Goal: Task Accomplishment & Management: Use online tool/utility

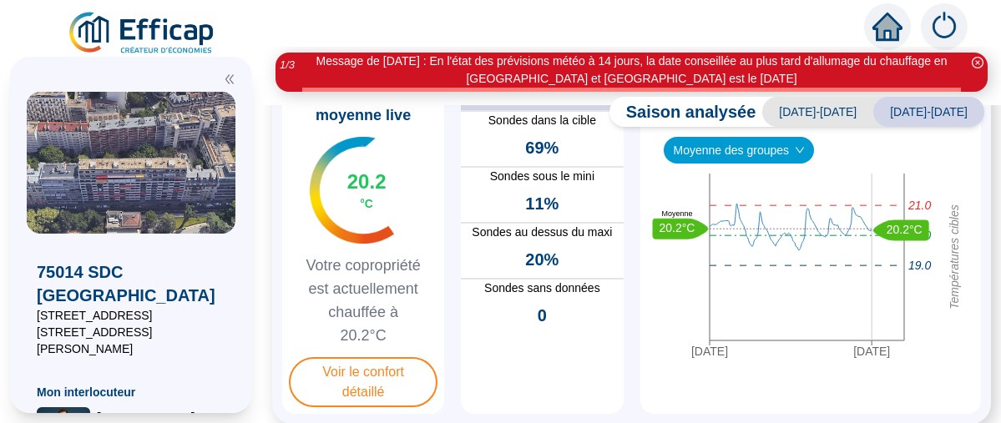
scroll to position [167, 0]
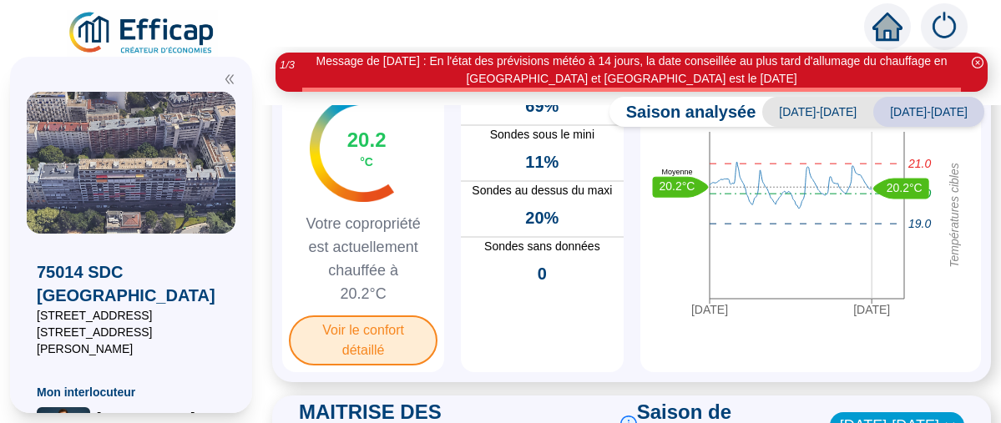
click at [373, 365] on span "Voir le confort détaillé" at bounding box center [363, 341] width 149 height 50
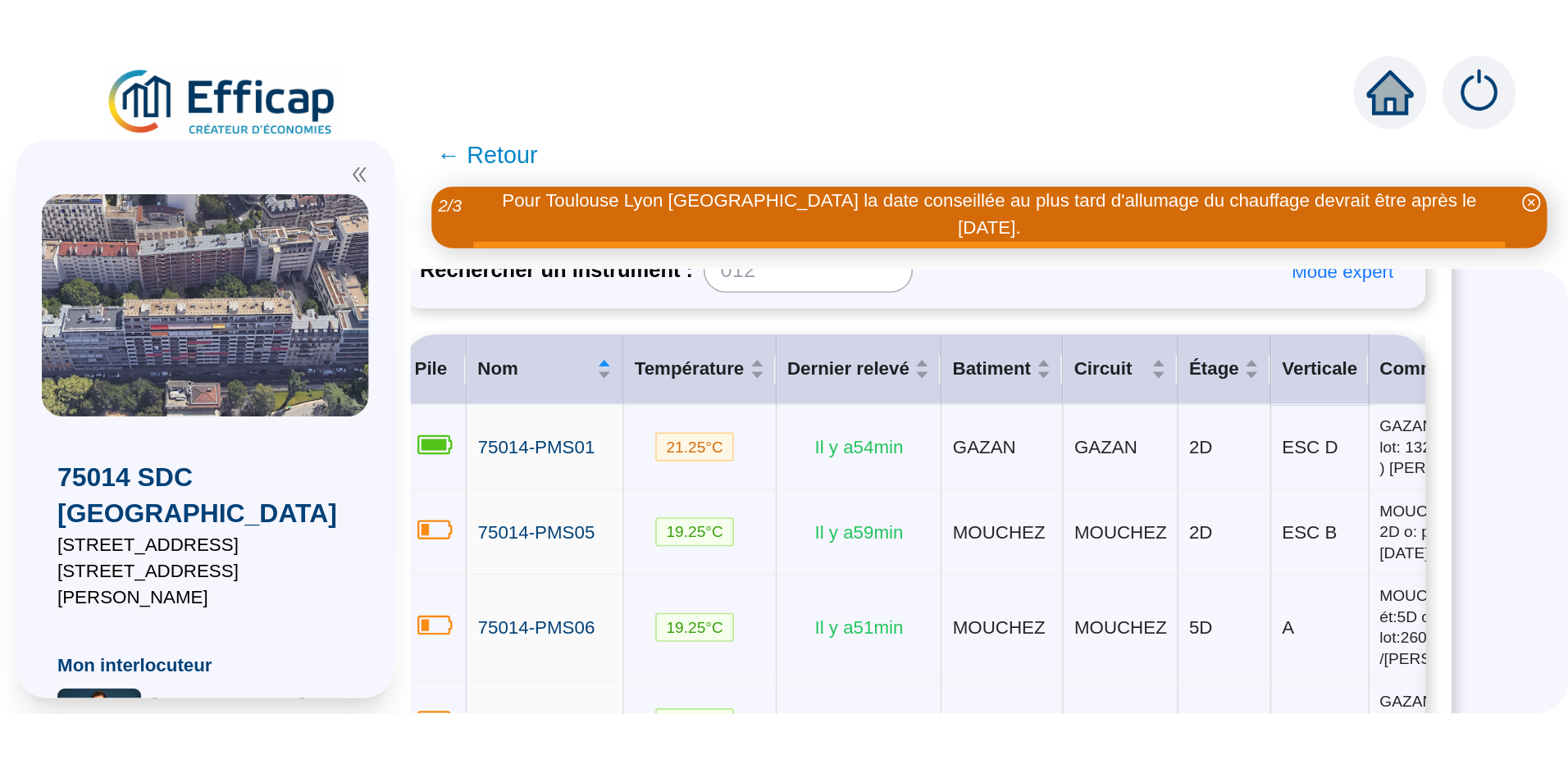
scroll to position [211, 0]
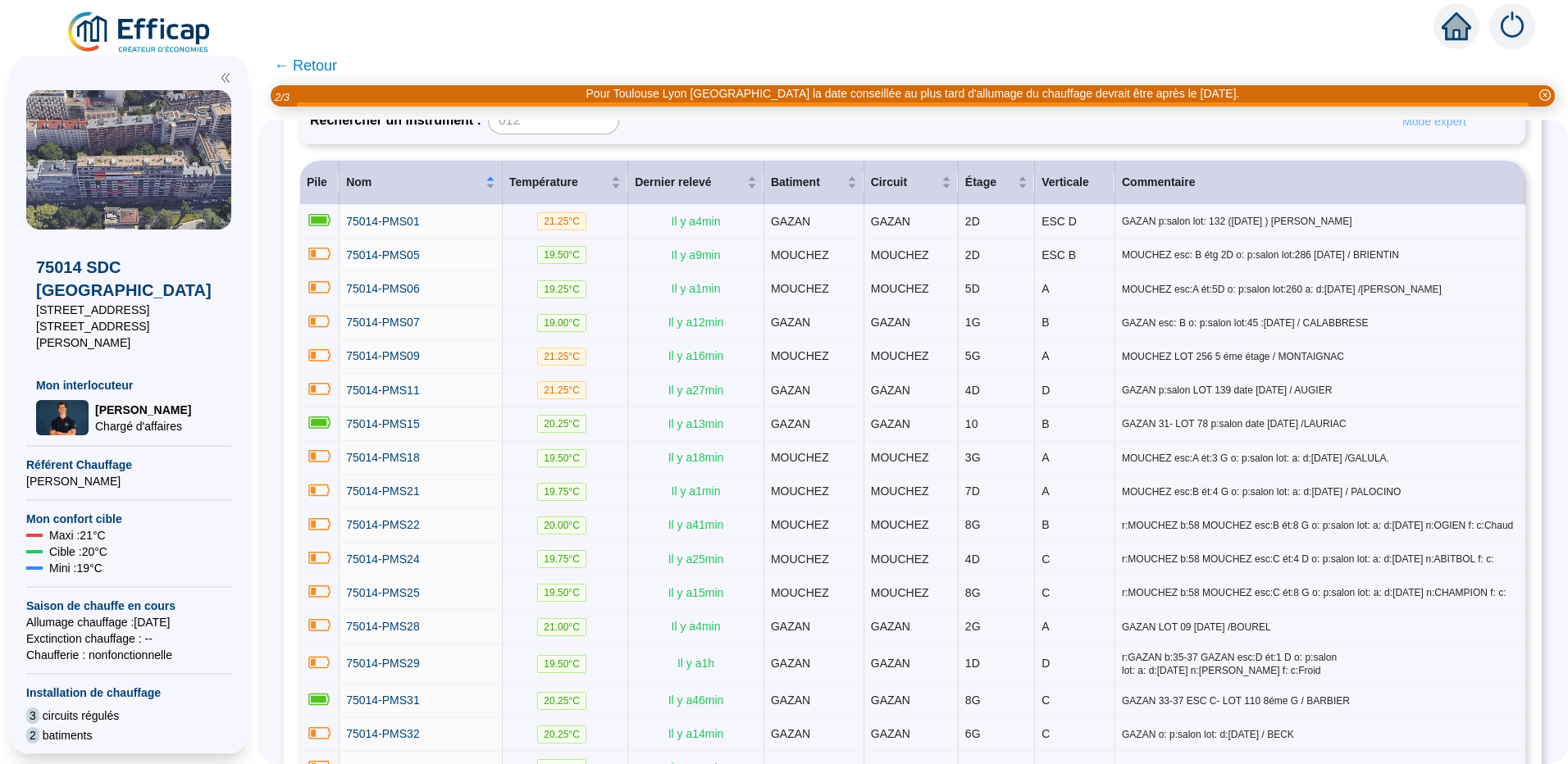
click at [982, 124] on span "Mode expert" at bounding box center [1434, 122] width 64 height 18
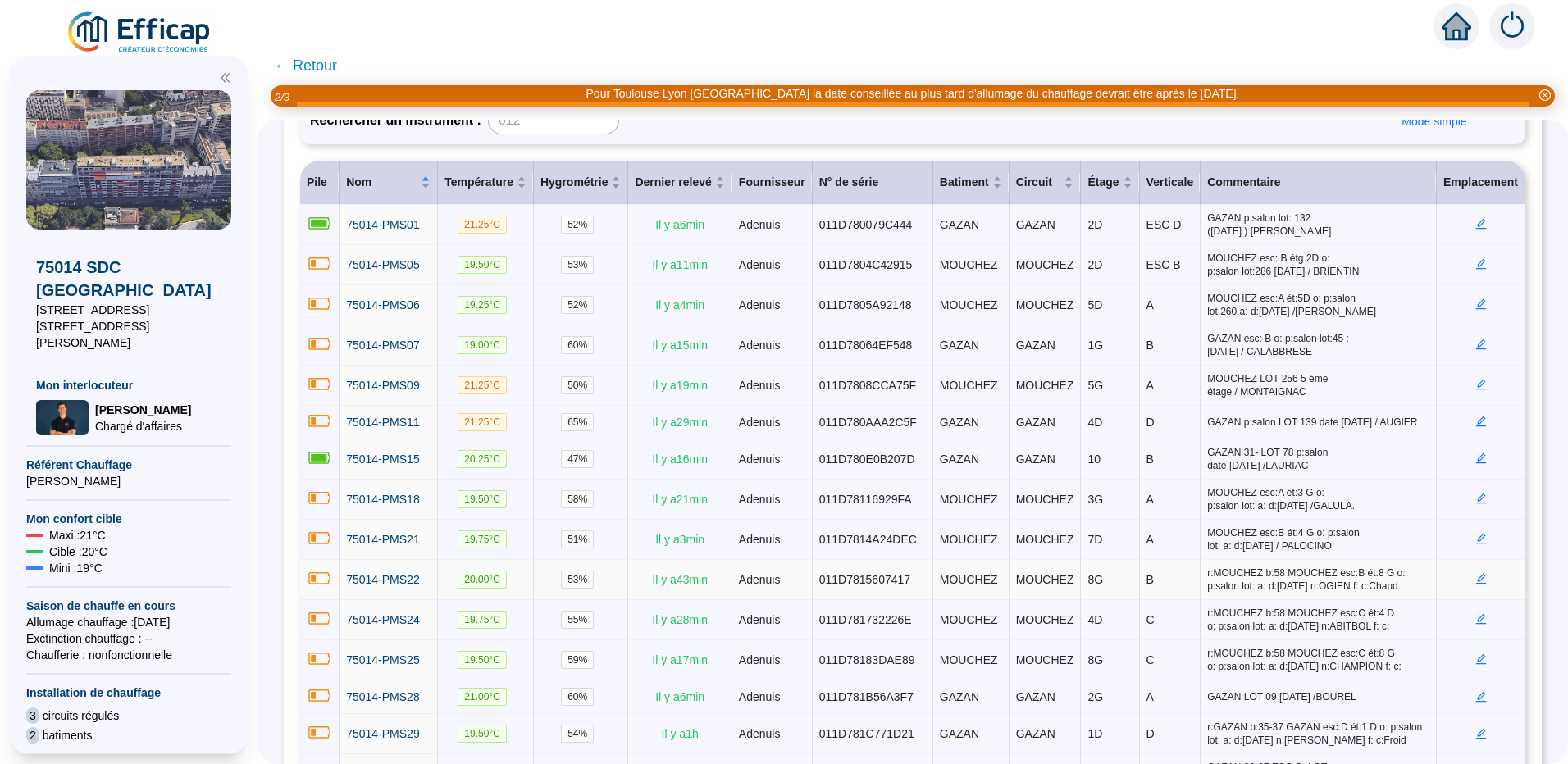
click at [982, 414] on icon "edit" at bounding box center [1482, 578] width 11 height 11
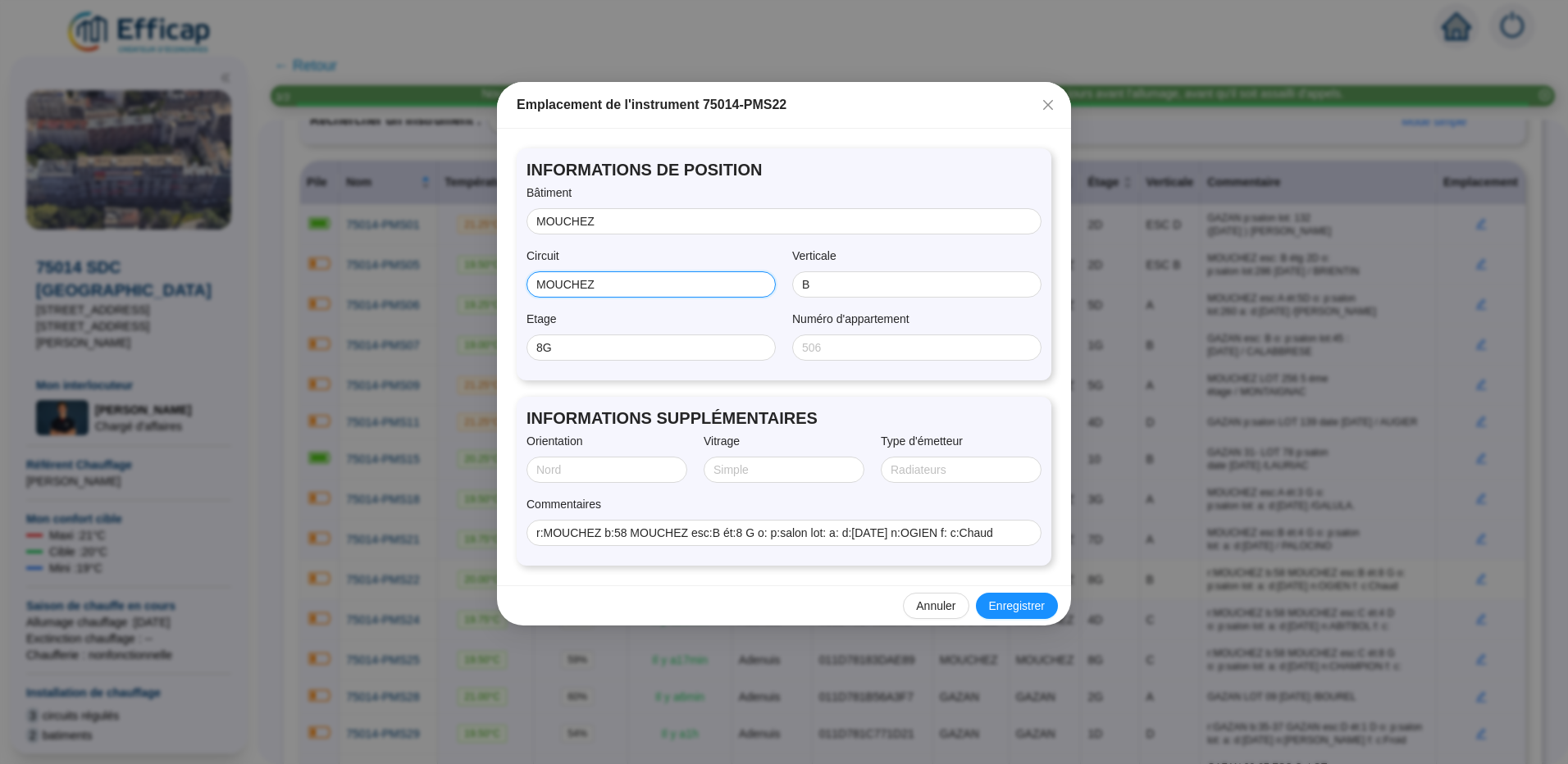
click at [622, 288] on input "MOUCHEZ" at bounding box center [649, 285] width 226 height 18
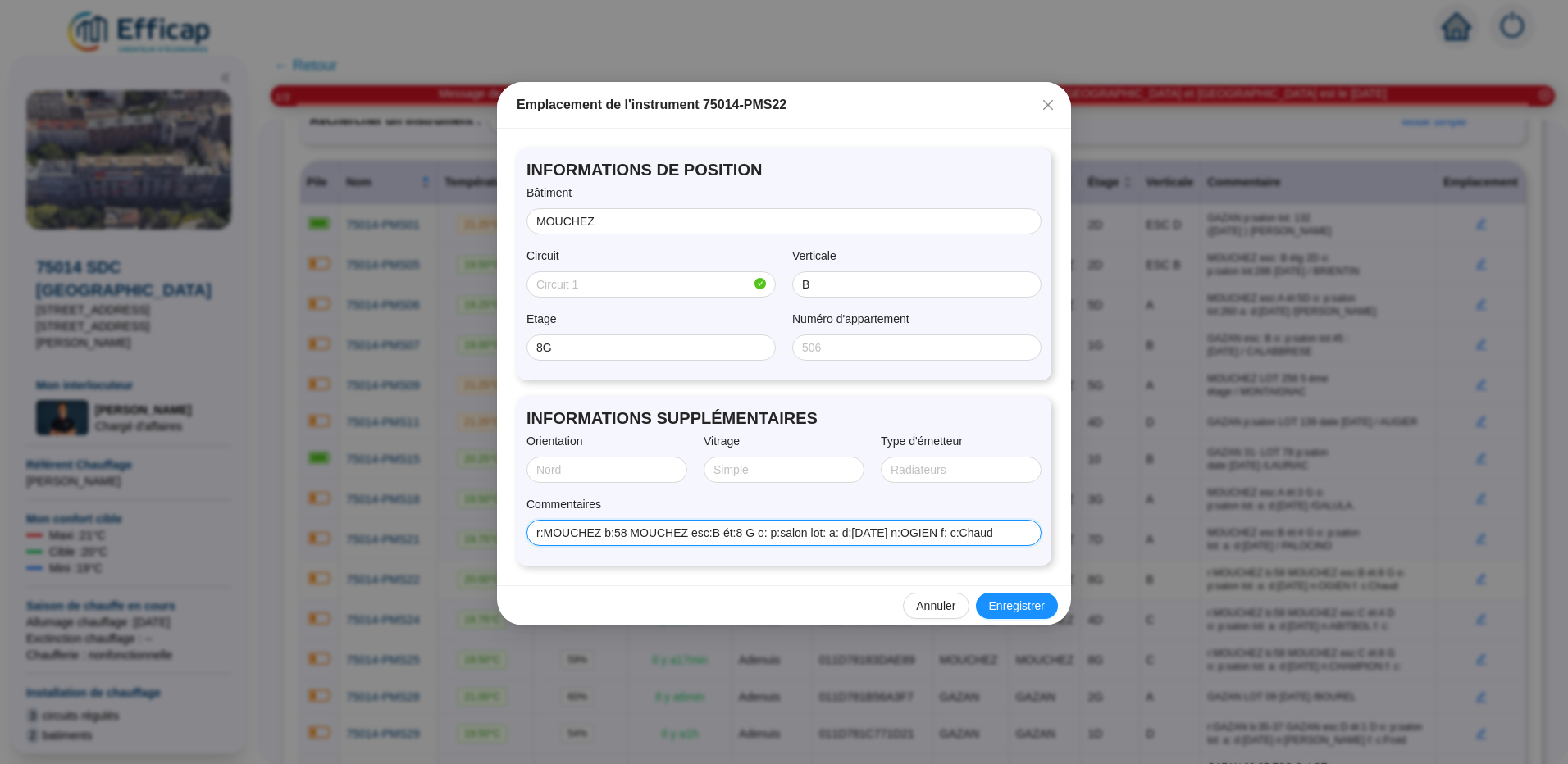
click at [982, 414] on input "r:MOUCHEZ b:58 MOUCHEZ esc:B ét:8 G o: p:salon lot: a: d:[DATE] n:OGIEN f: c:Ch…" at bounding box center [782, 533] width 492 height 18
click at [708, 414] on input "r:MOUCHEZ b:58 MOUCHEZ esc:B ét:8 G o: p:salon lot: a: d:[DATE] n:OGIEN" at bounding box center [776, 533] width 480 height 18
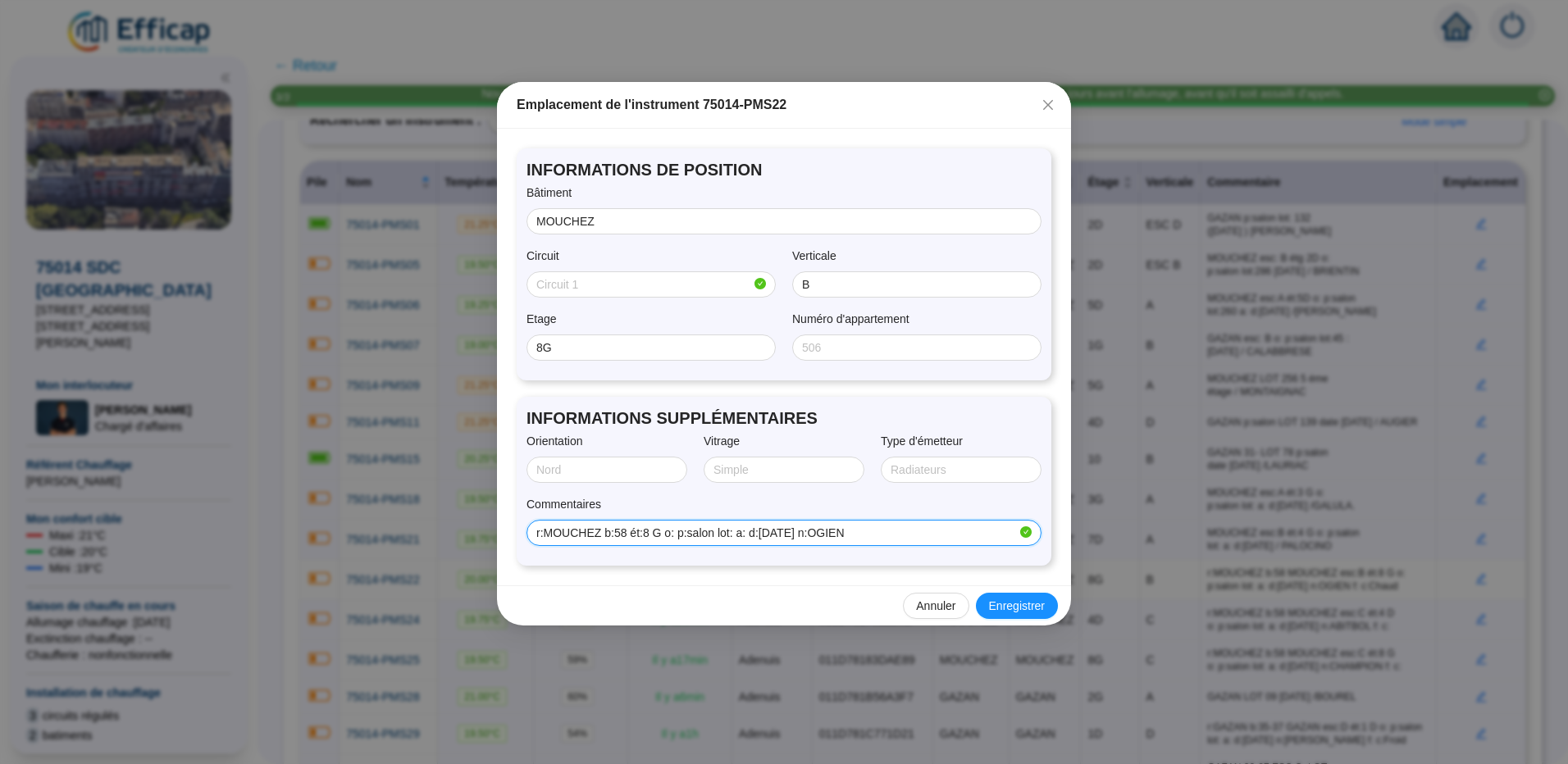
click at [546, 414] on input "r:MOUCHEZ b:58 ét:8 G o: p:salon lot: a: d:[DATE] n:OGIEN" at bounding box center [776, 533] width 480 height 18
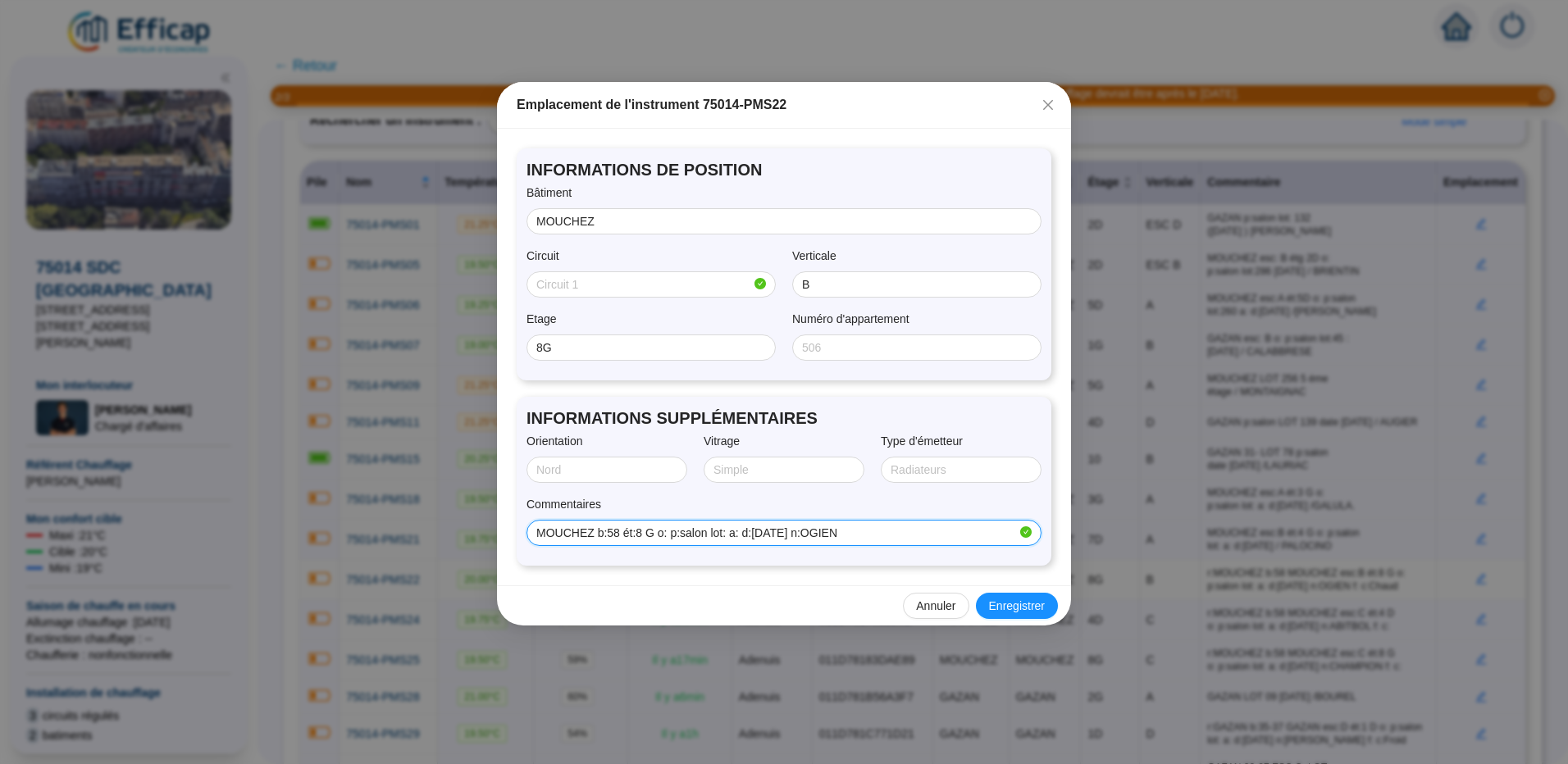
click at [653, 414] on input "MOUCHEZ b:58 ét:8 G o: p:salon lot: a: d:[DATE] n:OGIEN" at bounding box center [776, 533] width 480 height 18
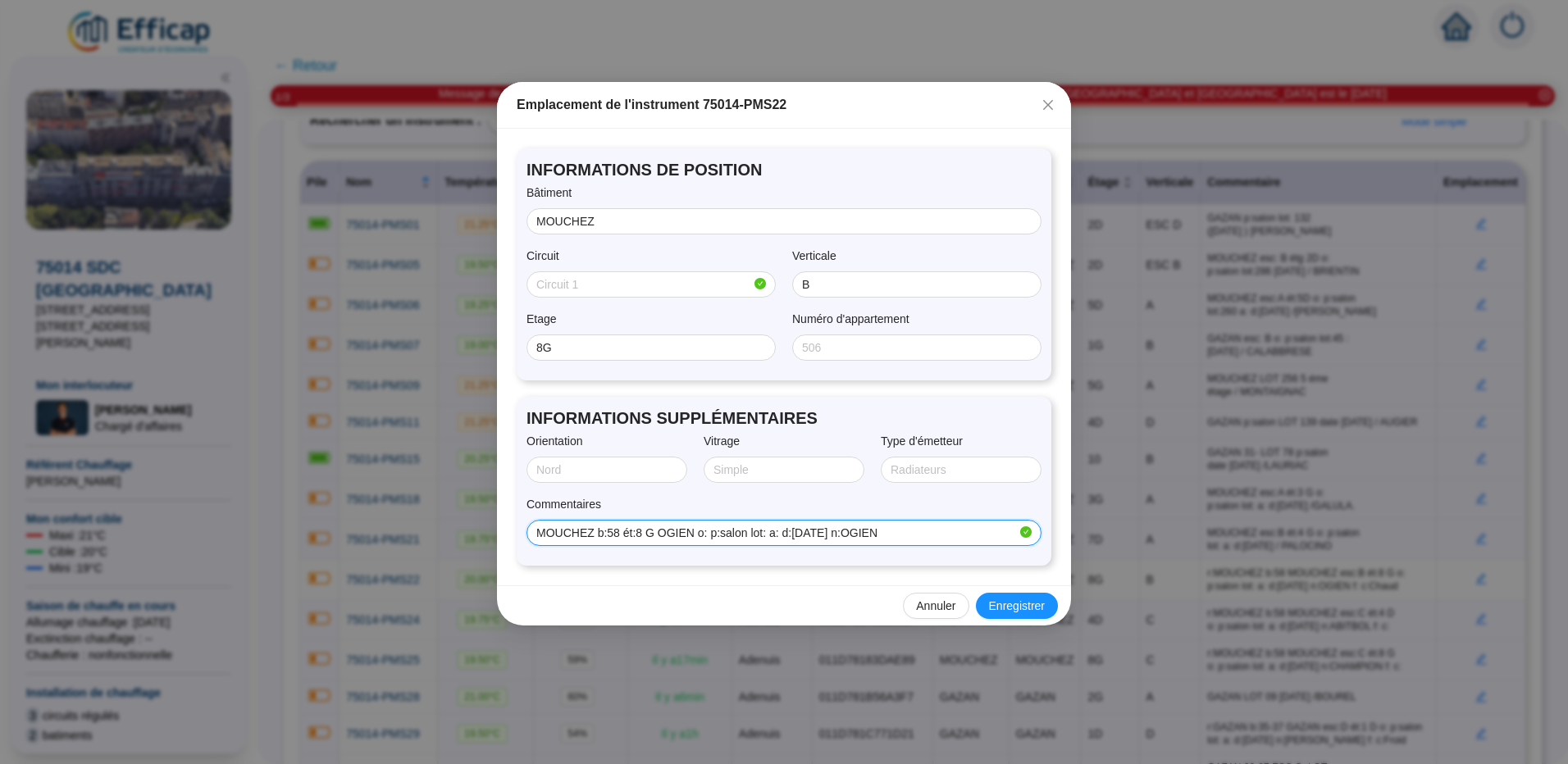
click at [704, 414] on input "MOUCHEZ b:58 ét:8 G OGIEN o: p:salon lot: a: d:[DATE] n:OGIEN" at bounding box center [776, 533] width 480 height 18
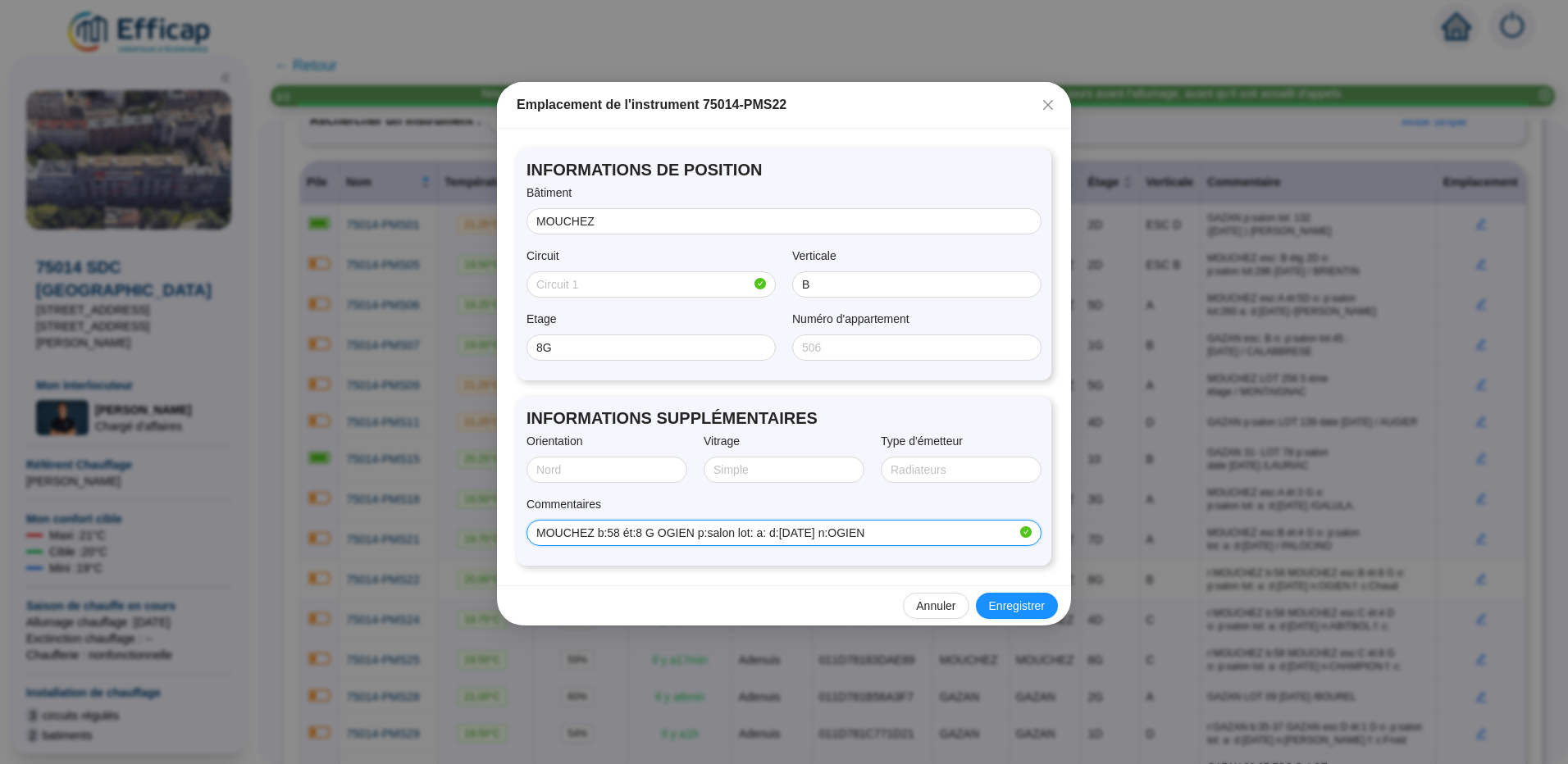
click at [887, 414] on input "MOUCHEZ b:58 ét:8 G OGIEN p:salon lot: a: d:[DATE] n:OGIEN" at bounding box center [776, 533] width 480 height 18
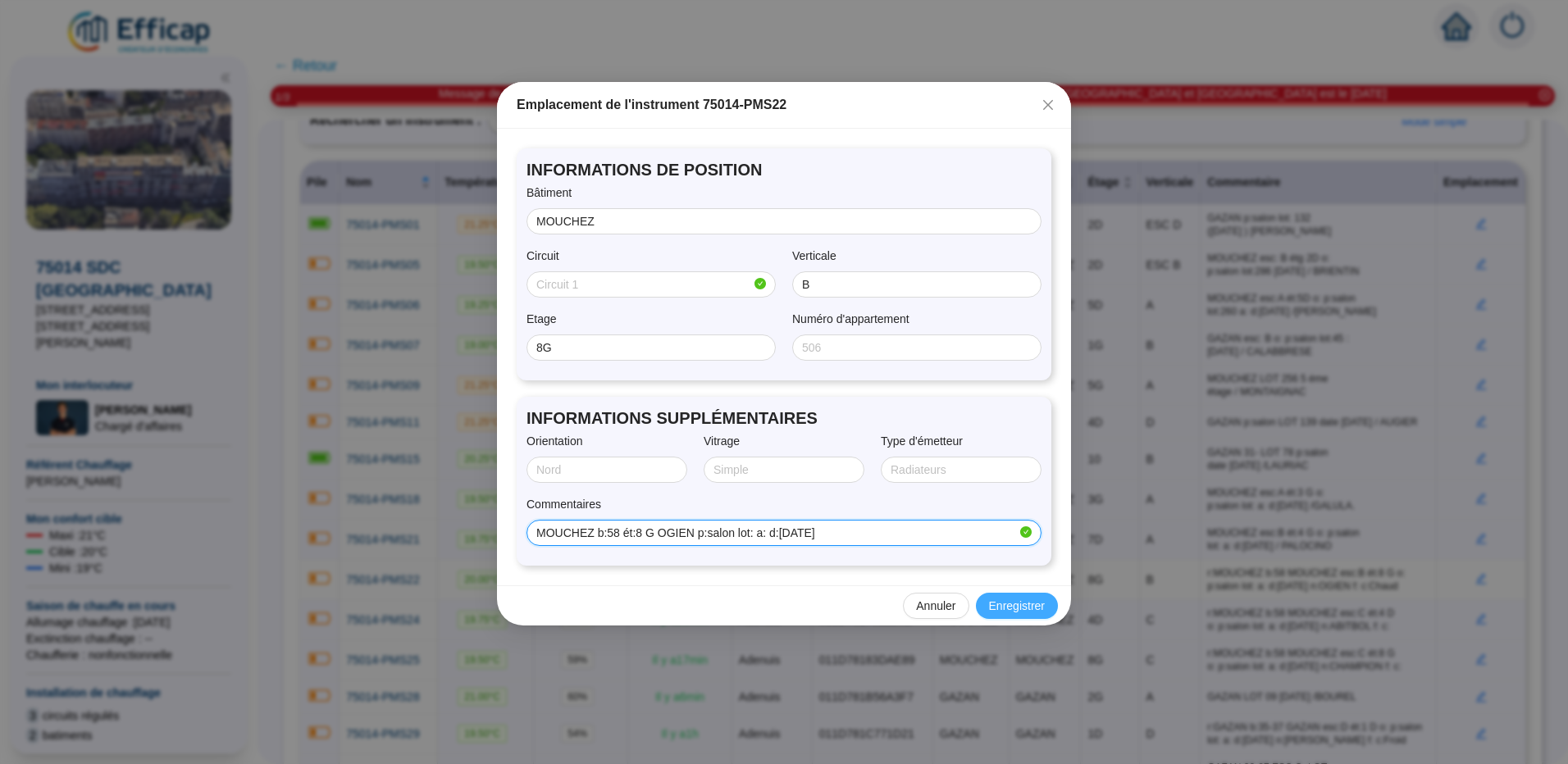
type input "MOUCHEZ b:58 ét:8 G OGIEN p:salon lot: a: d:[DATE]"
click at [982, 414] on span "Enregistrer" at bounding box center [1017, 607] width 56 height 18
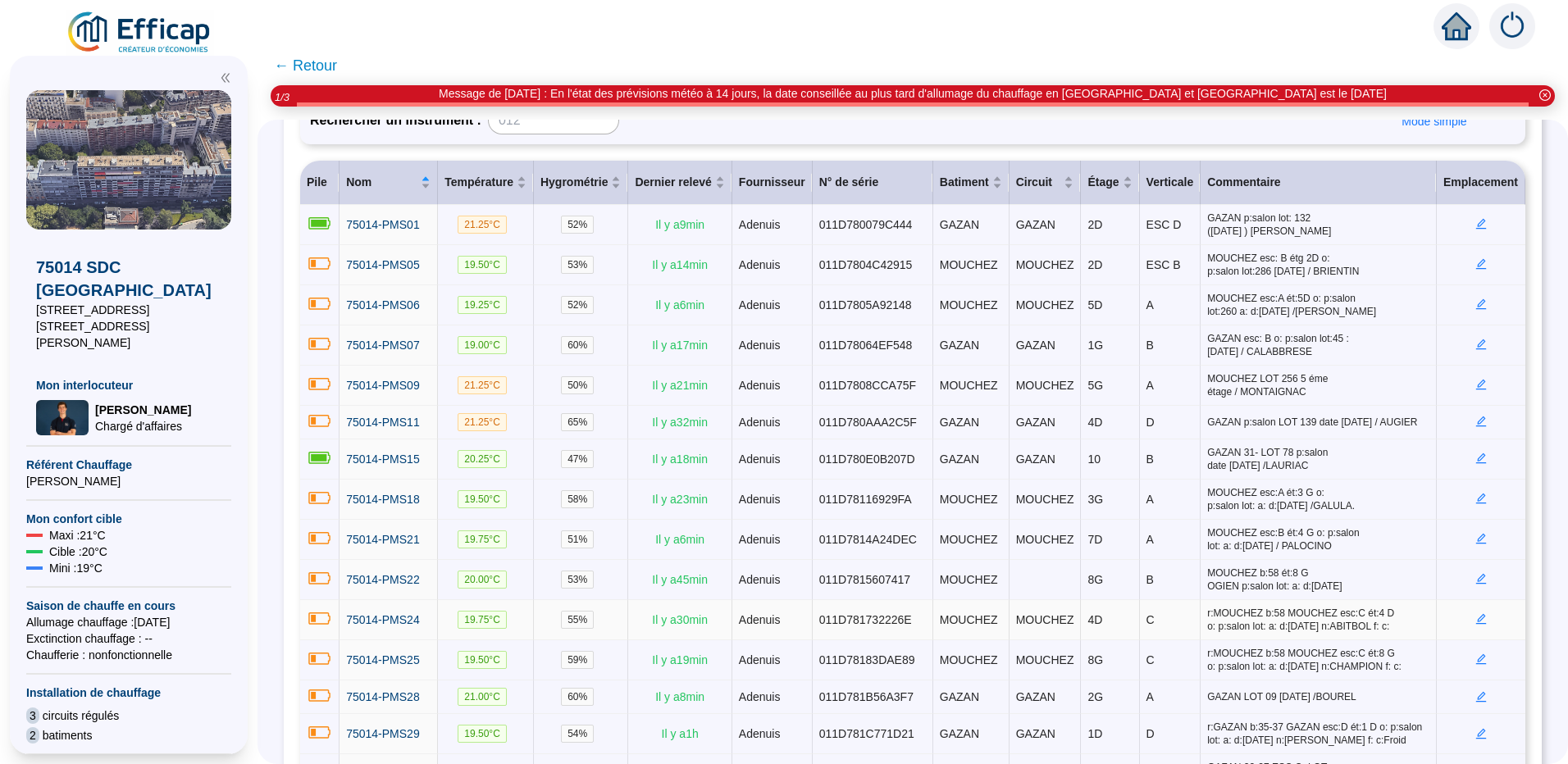
click at [982, 414] on icon "edit" at bounding box center [1482, 619] width 6 height 6
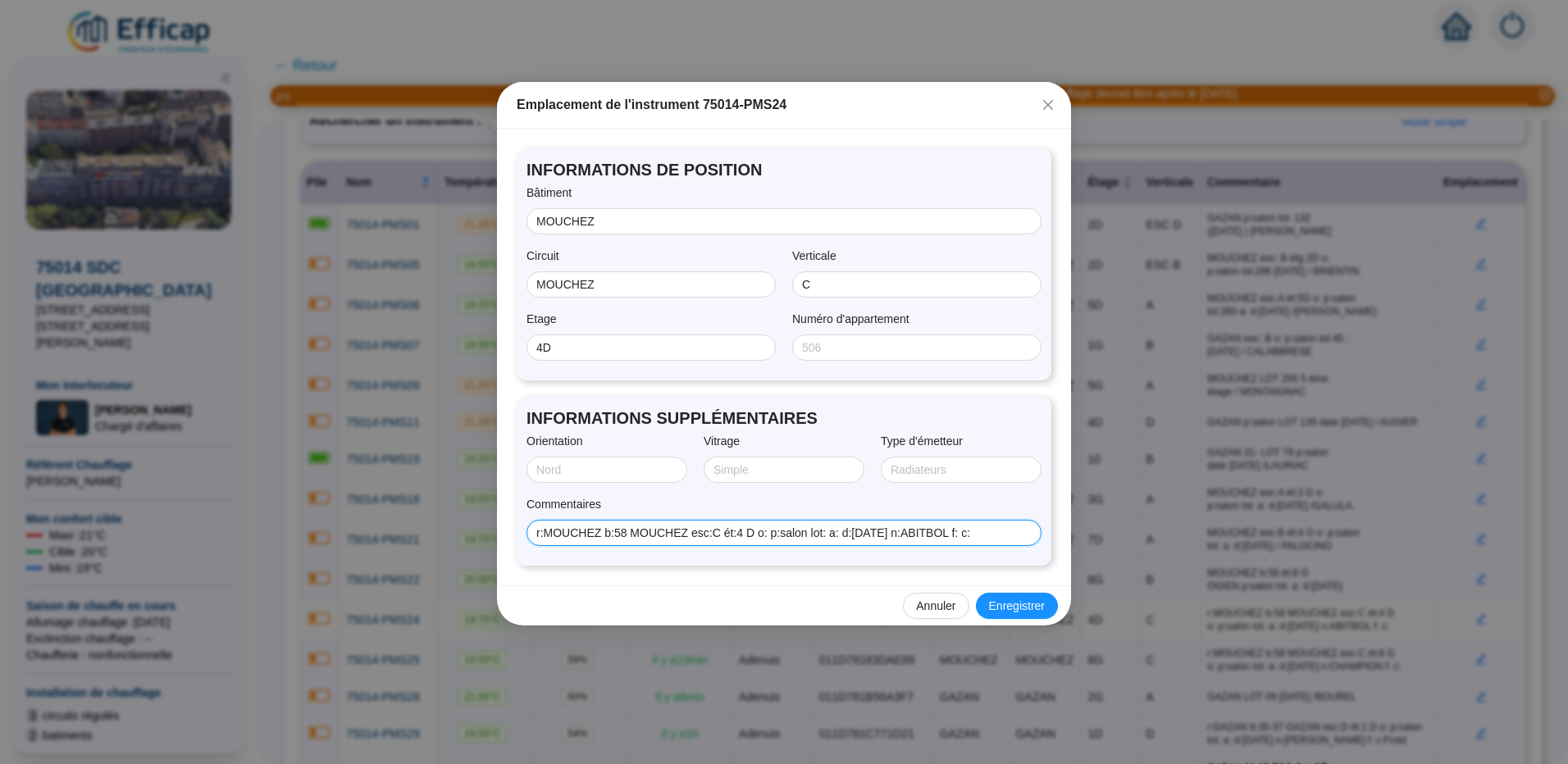
click at [980, 414] on input "r:MOUCHEZ b:58 MOUCHEZ esc:C ét:4 D o: p:salon lot: a: d:[DATE] n:ABITBOL f: c:" at bounding box center [782, 533] width 492 height 18
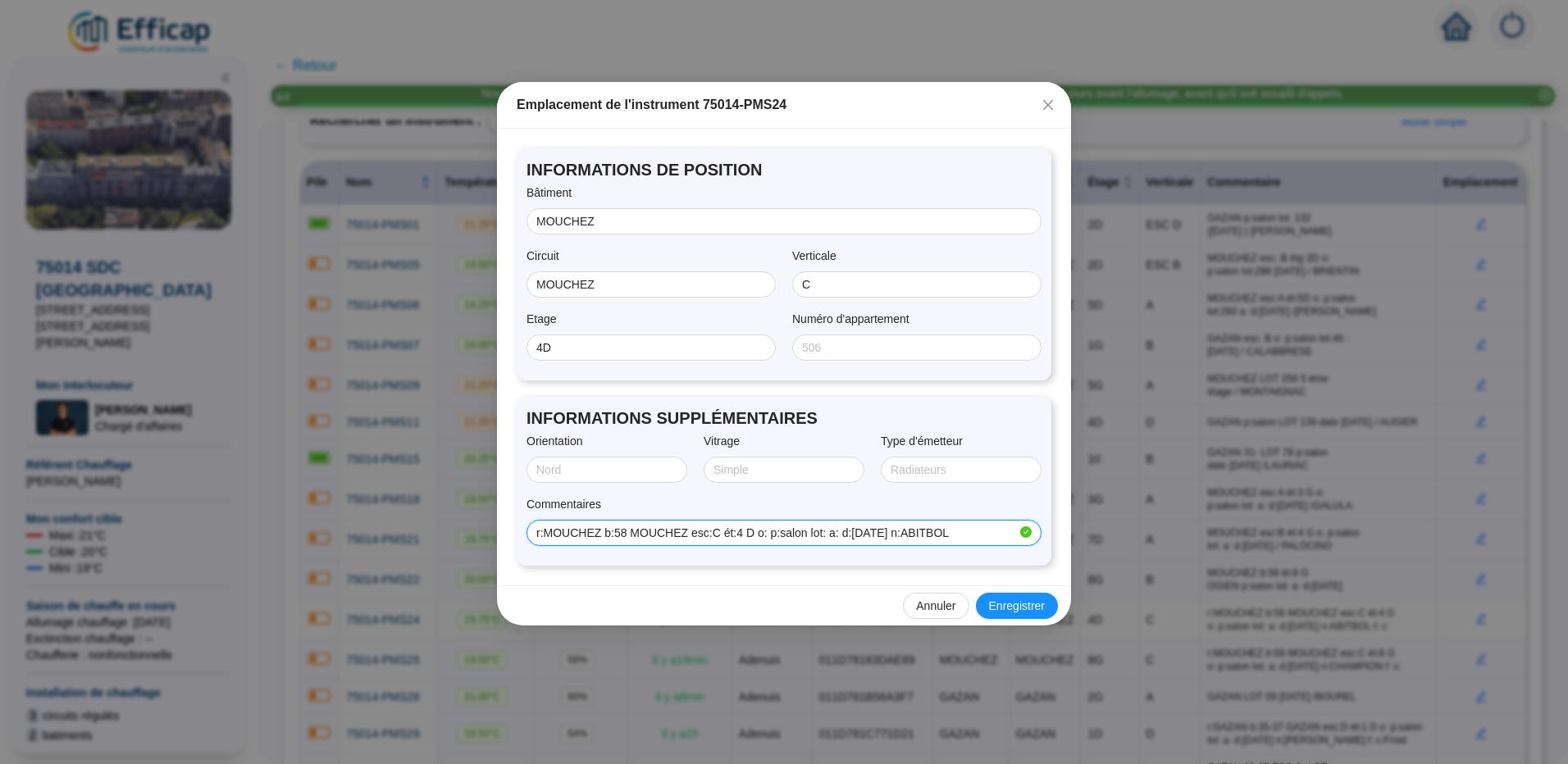
click at [624, 414] on input "r:MOUCHEZ b:58 MOUCHEZ esc:C ét:4 D o: p:salon lot: a: d:[DATE] n:ABITBOL" at bounding box center [776, 533] width 480 height 18
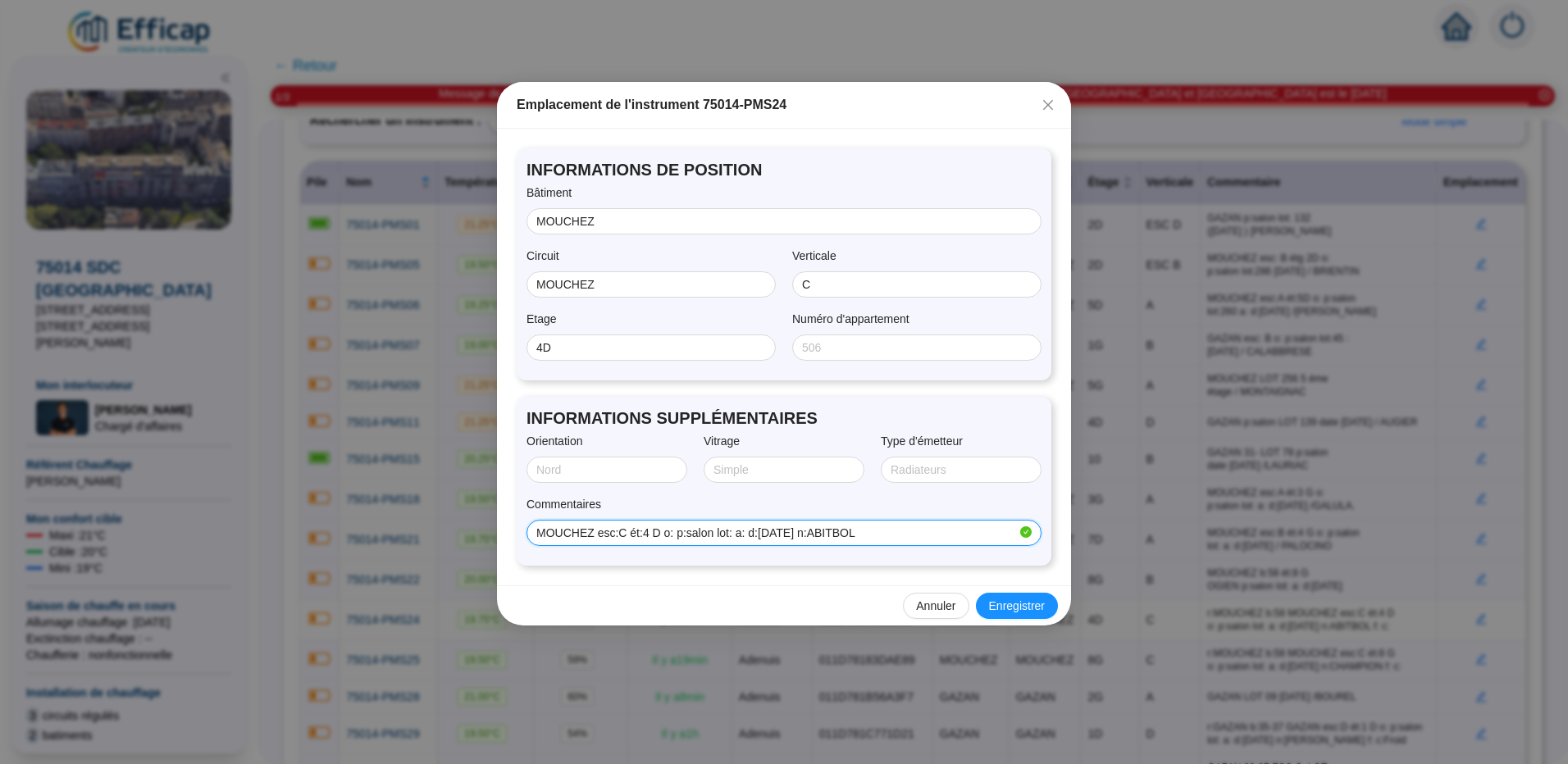
click at [658, 414] on input "MOUCHEZ esc:C ét:4 D o: p:salon lot: a: d:[DATE] n:ABITBOL" at bounding box center [776, 533] width 480 height 18
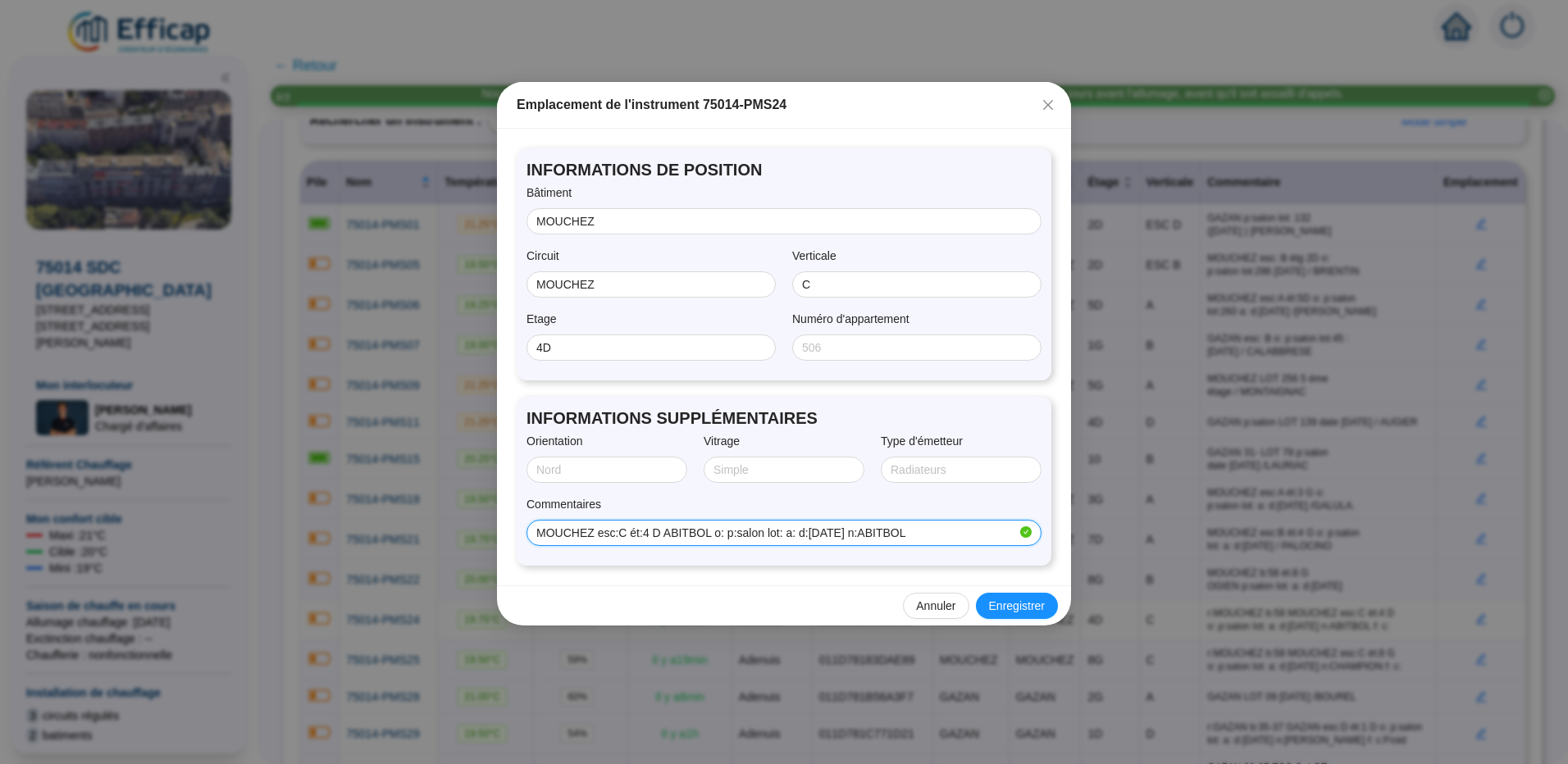
click at [924, 414] on input "MOUCHEZ esc:C ét:4 D ABITBOL o: p:salon lot: a: d:[DATE] n:ABITBOL" at bounding box center [776, 533] width 480 height 18
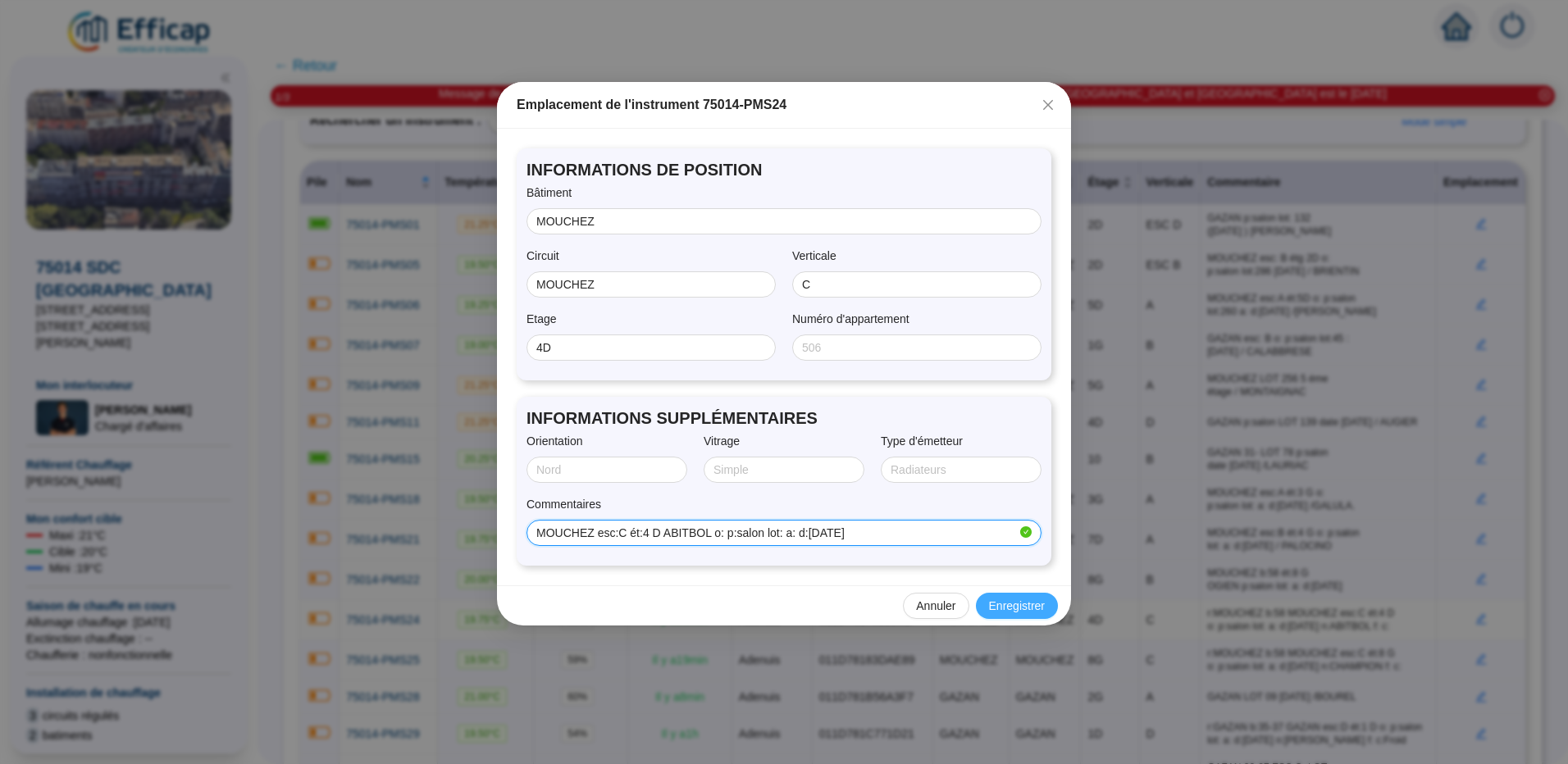
type input "MOUCHEZ esc:C ét:4 D ABITBOL o: p:salon lot: a: d:[DATE]"
click at [982, 414] on span "Enregistrer" at bounding box center [1017, 607] width 56 height 18
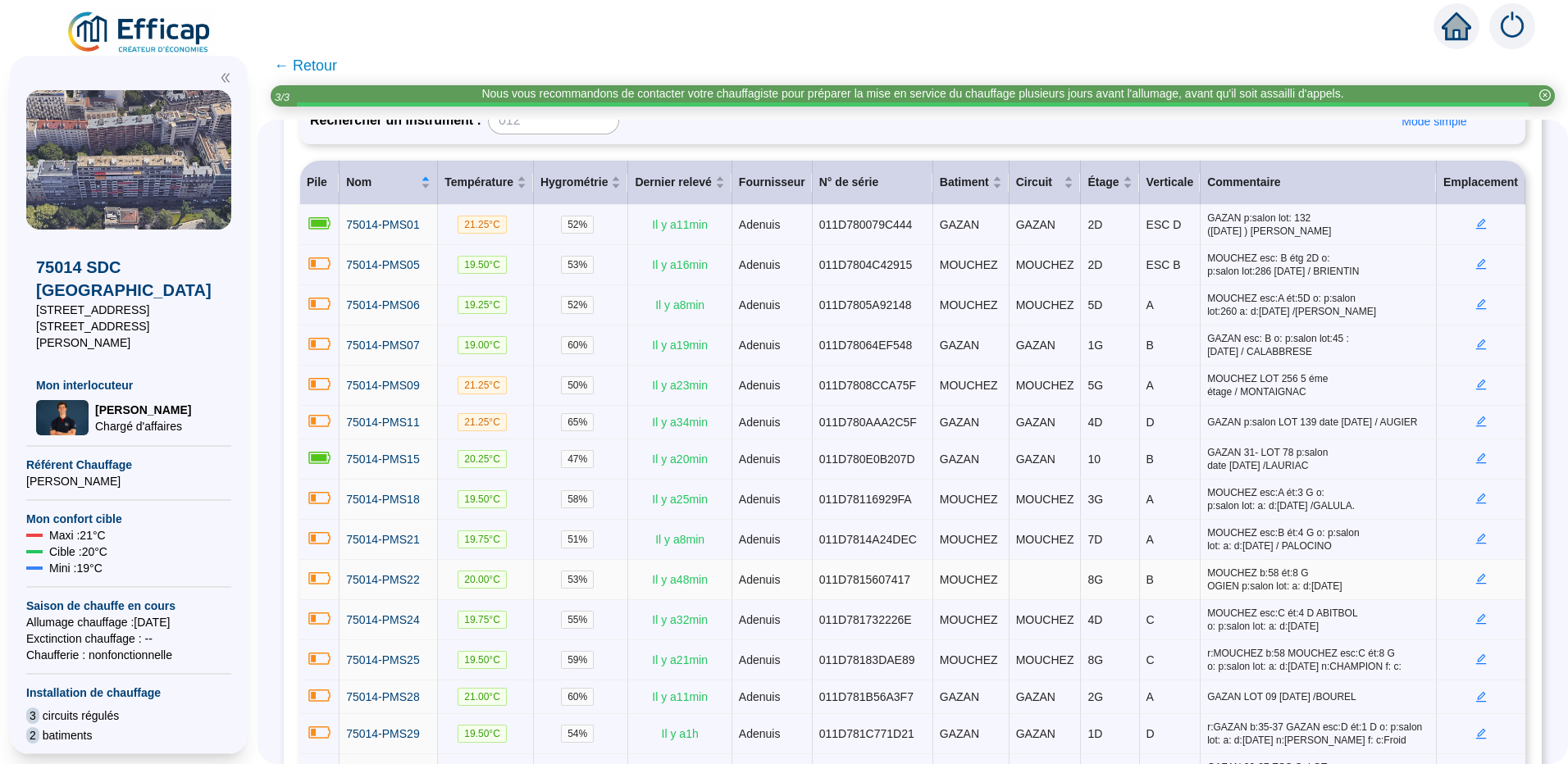
click at [982, 414] on icon "edit" at bounding box center [1482, 578] width 6 height 6
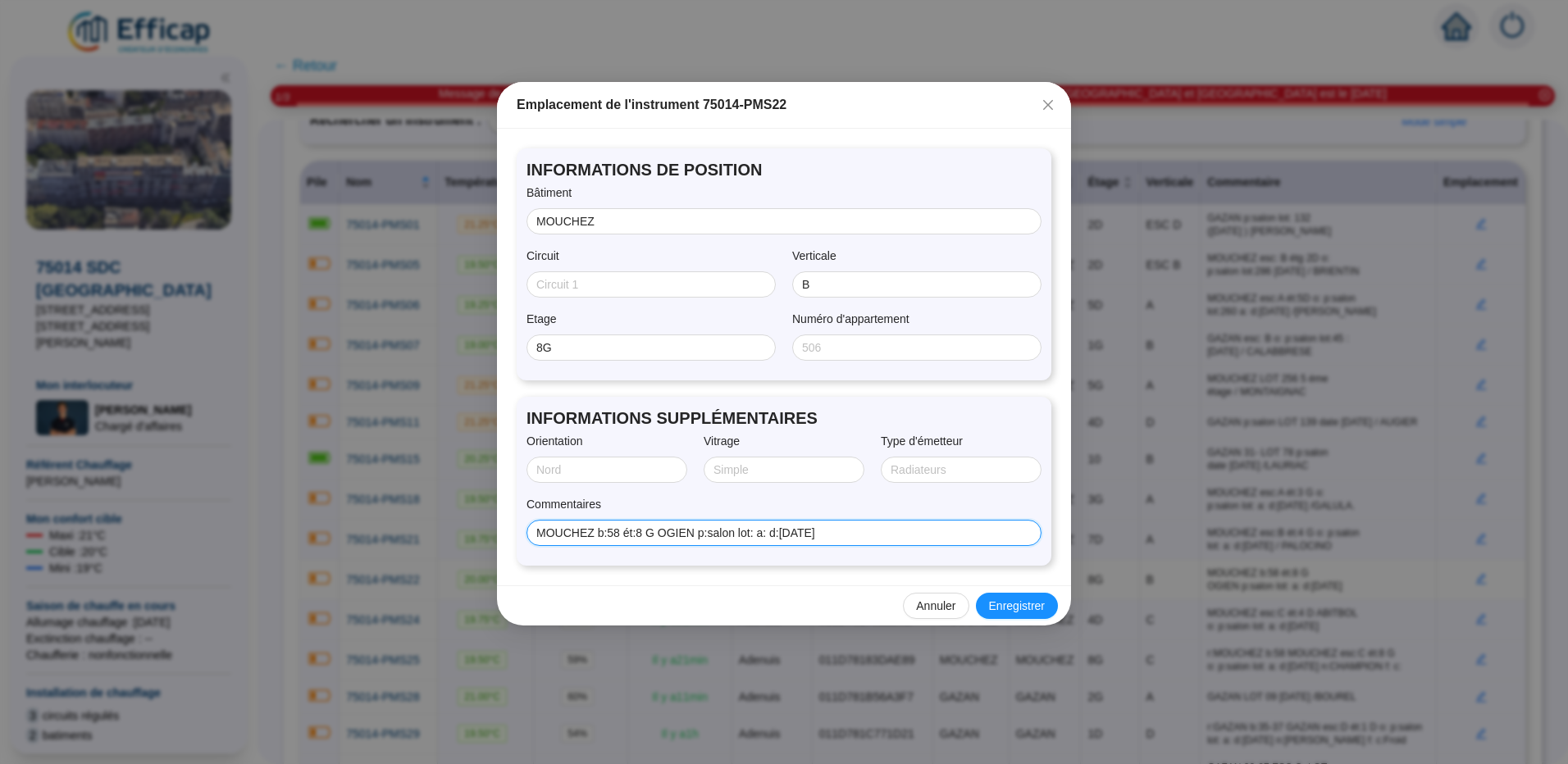
click at [620, 414] on input "MOUCHEZ b:58 ét:8 G OGIEN p:salon lot: a: d:[DATE]" at bounding box center [782, 533] width 492 height 18
type input "MOUCHEZ ESC B ét:8 G OGIEN p:salon lot: a: d:[DATE]"
click at [982, 414] on span "Enregistrer" at bounding box center [1017, 607] width 56 height 18
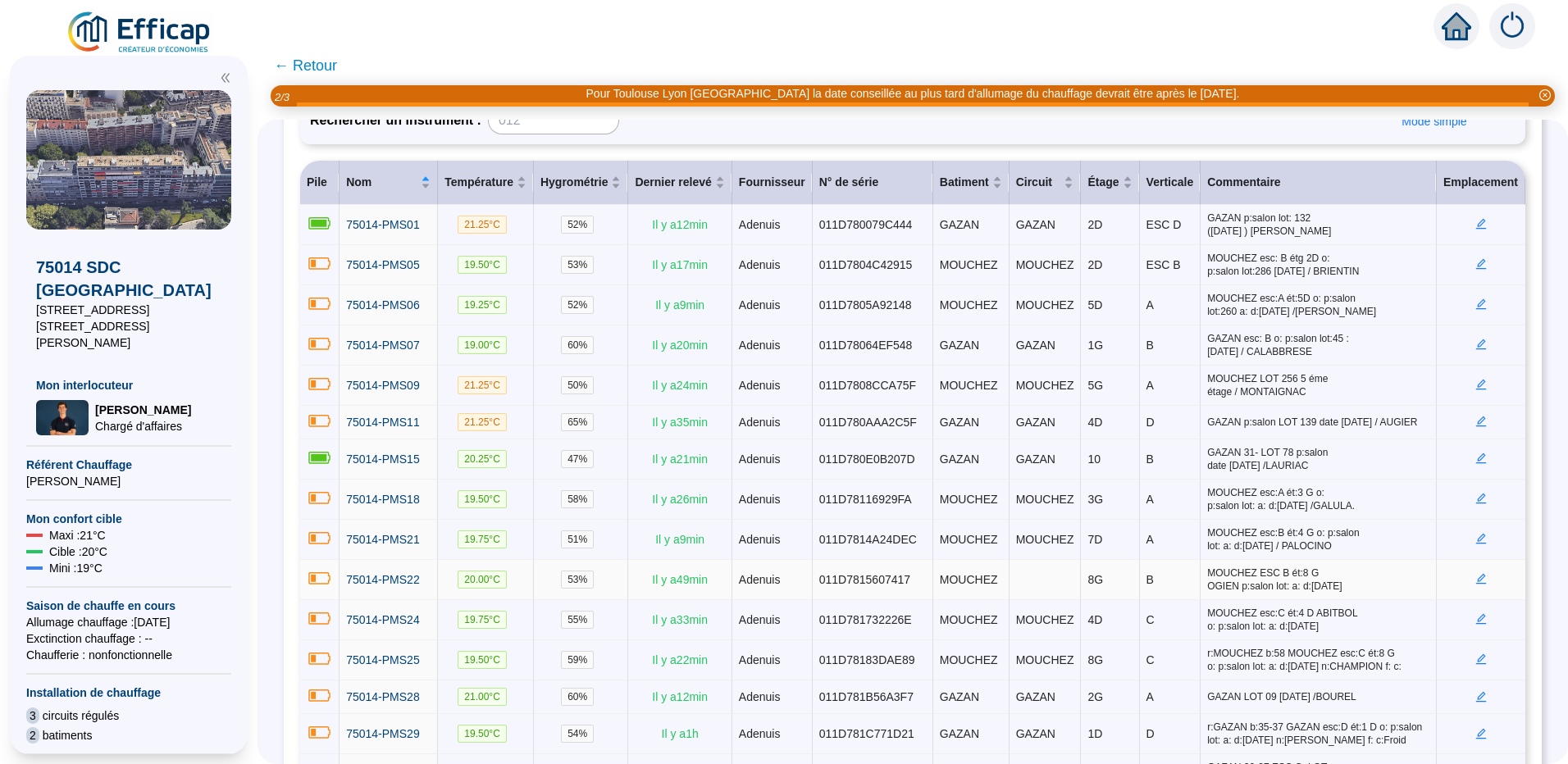
click at [982, 414] on icon "edit" at bounding box center [1482, 578] width 6 height 6
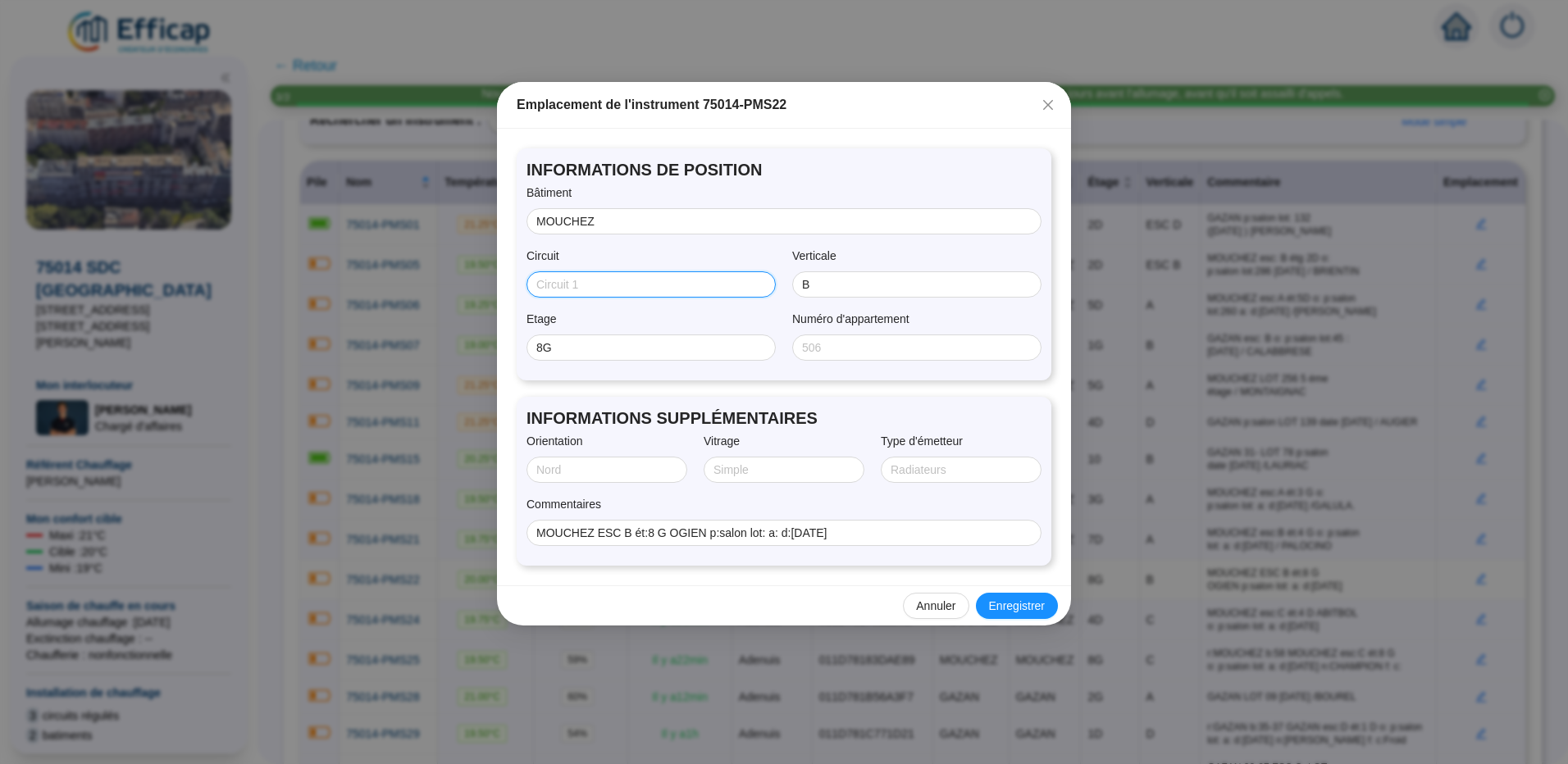
click at [629, 289] on input "Circuit" at bounding box center [649, 285] width 226 height 18
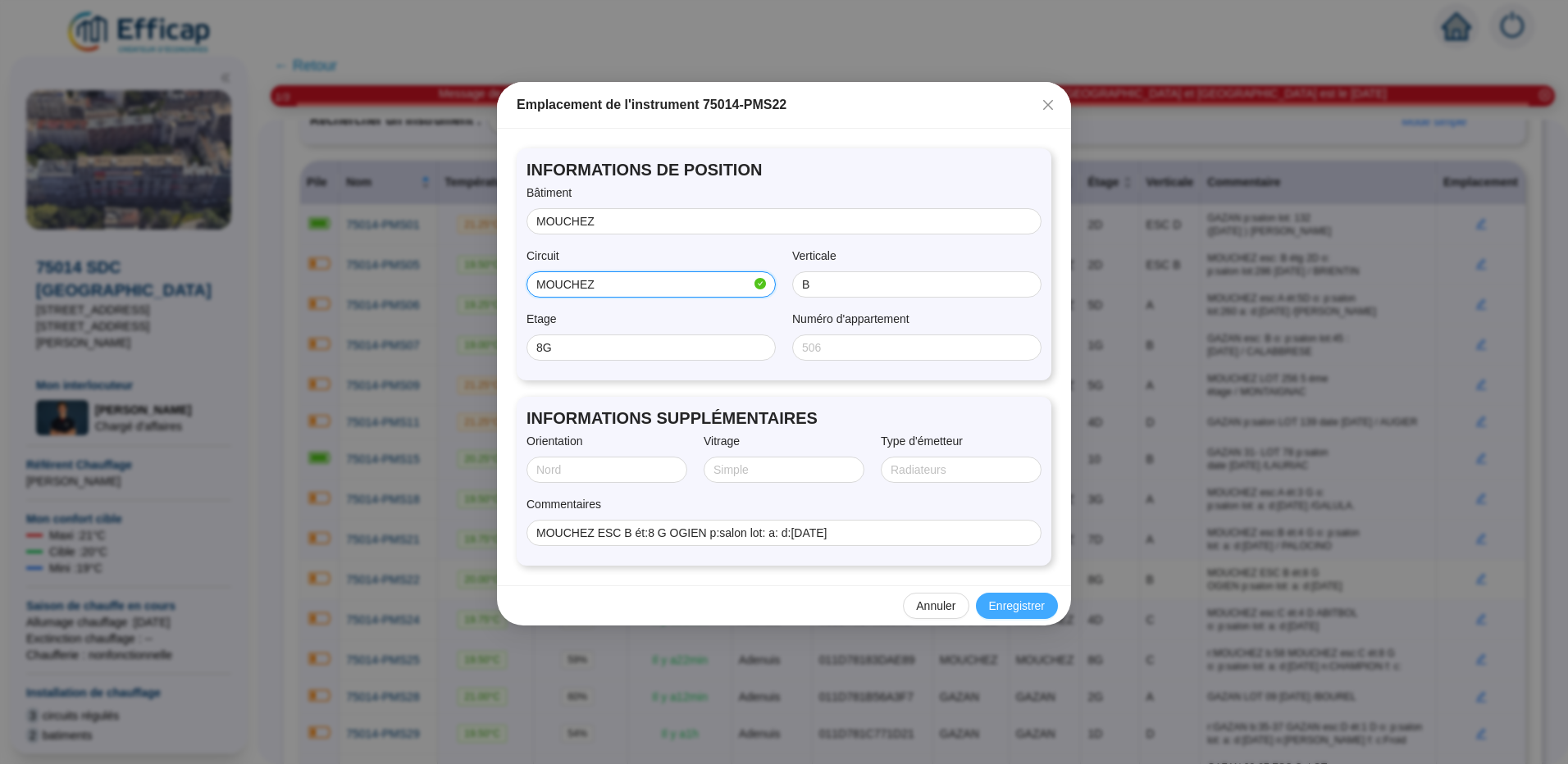
type input "MOUCHEZ"
click at [982, 414] on span "Enregistrer" at bounding box center [1017, 607] width 56 height 18
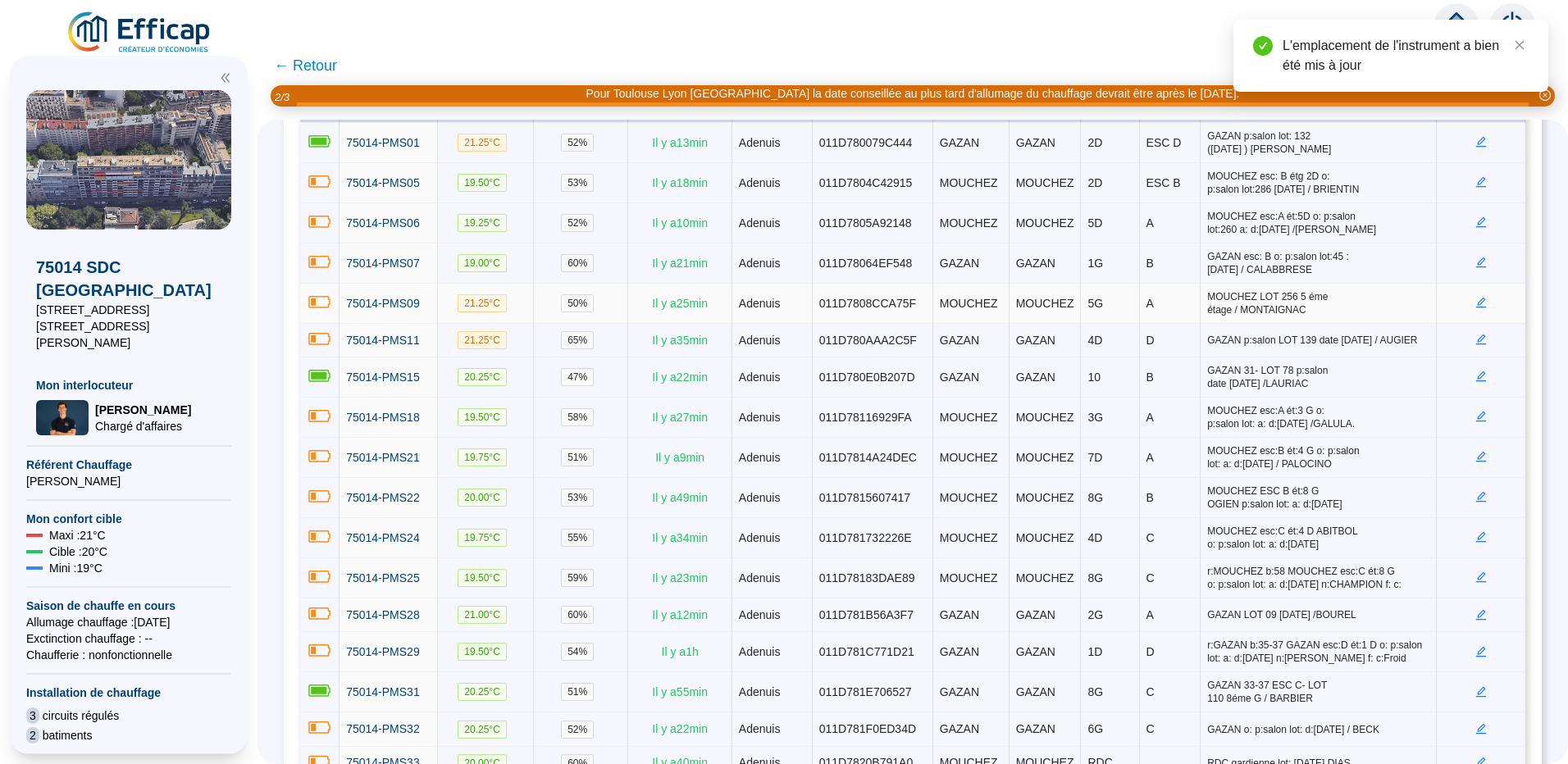
scroll to position [375, 0]
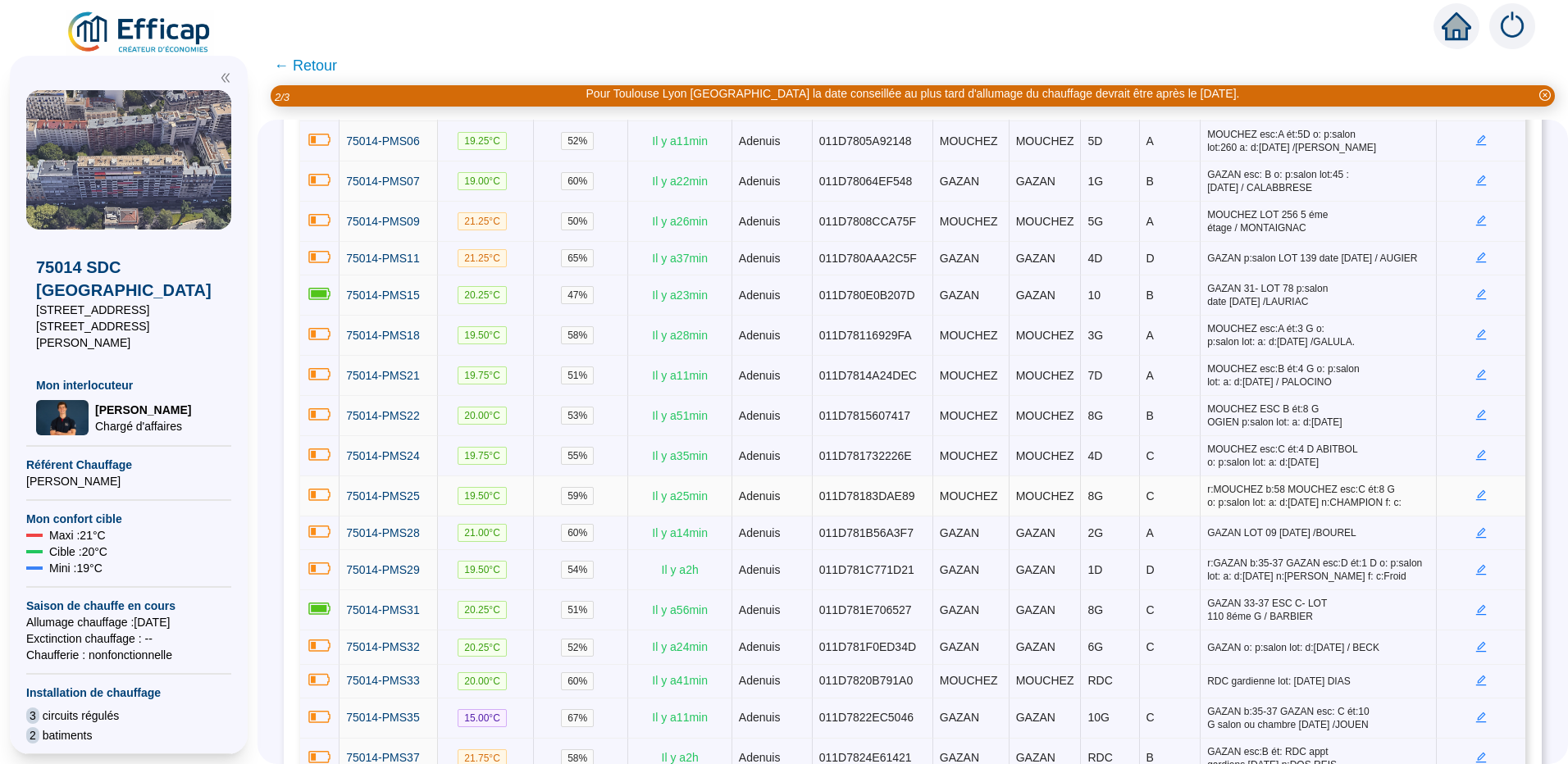
click at [982, 414] on icon "edit" at bounding box center [1482, 495] width 11 height 11
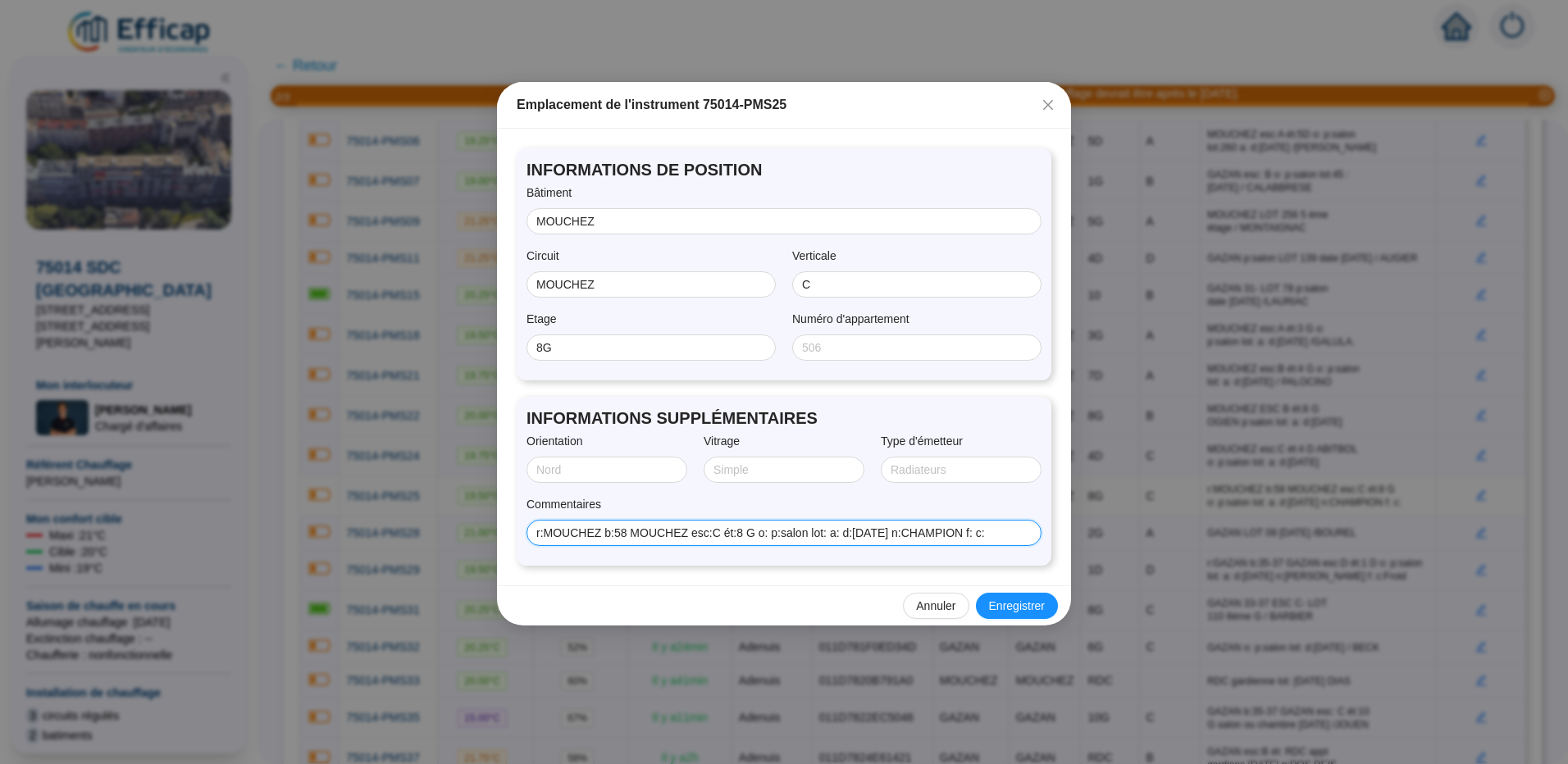
click at [982, 414] on input "r:MOUCHEZ b:58 MOUCHEZ esc:C ét:8 G o: p:salon lot: a: d:[DATE] n:CHAMPION f: c:" at bounding box center [782, 533] width 492 height 18
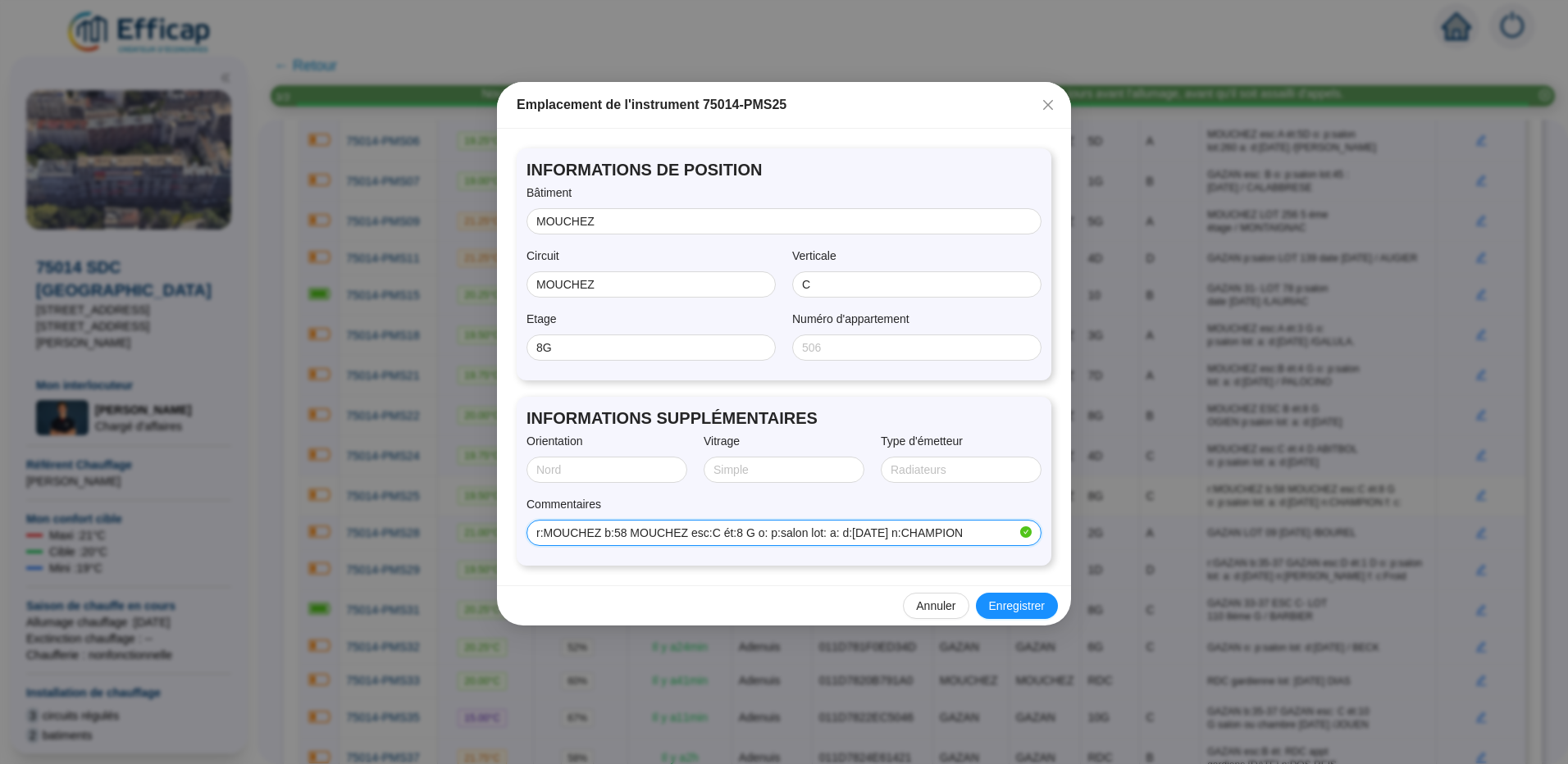
click at [908, 414] on input "r:MOUCHEZ b:58 MOUCHEZ esc:C ét:8 G o: p:salon lot: a: d:[DATE] n:CHAMPION" at bounding box center [776, 533] width 480 height 18
click at [910, 414] on input "r:MOUCHEZ b:58 MOUCHEZ esc:C ét:8 G o: p:salon lot: a: d:[DATE] n:CHAMPION" at bounding box center [776, 533] width 480 height 18
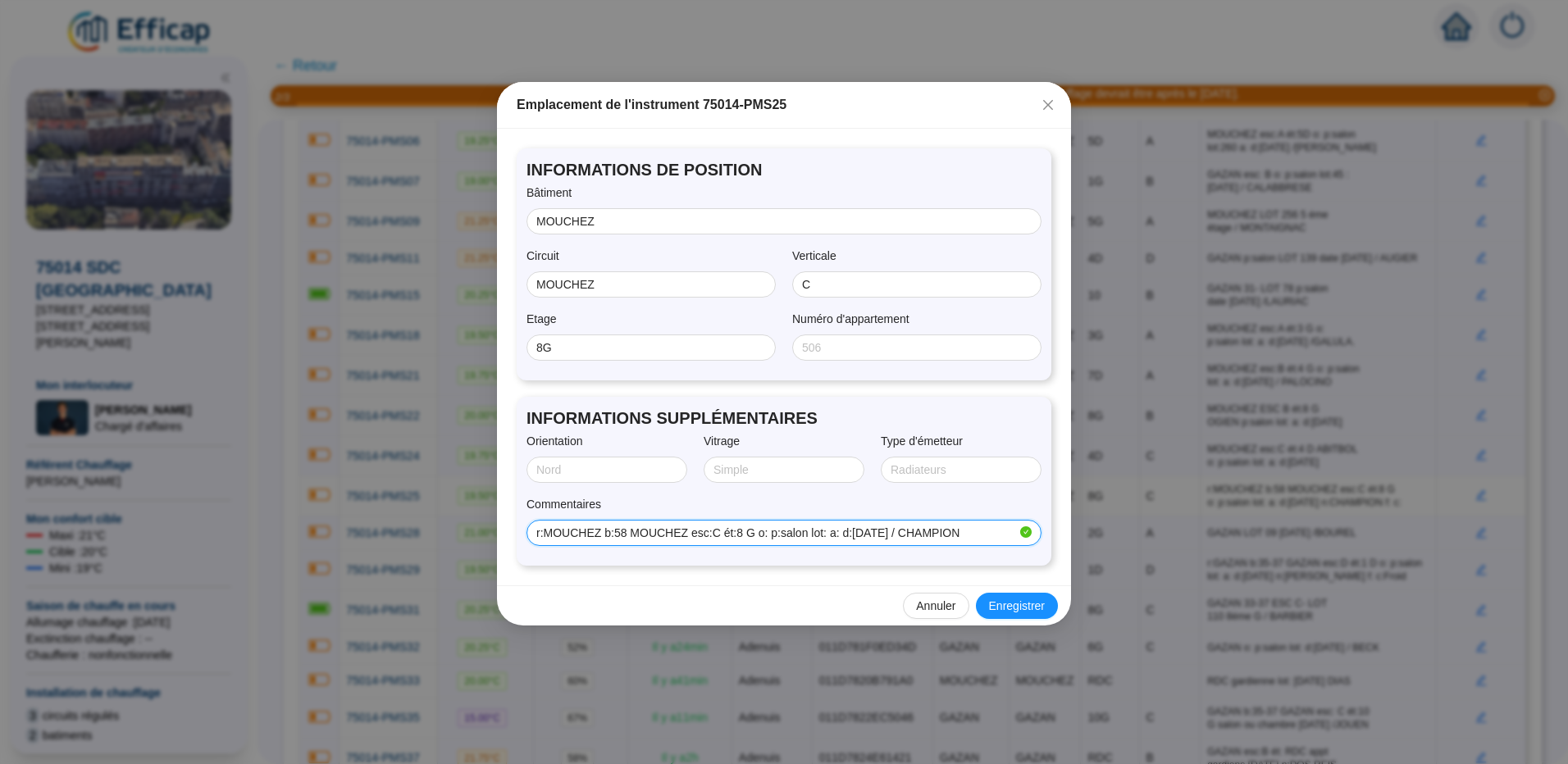
click at [683, 414] on input "r:MOUCHEZ b:58 MOUCHEZ esc:C ét:8 G o: p:salon lot: a: d:[DATE] / CHAMPION" at bounding box center [776, 533] width 480 height 18
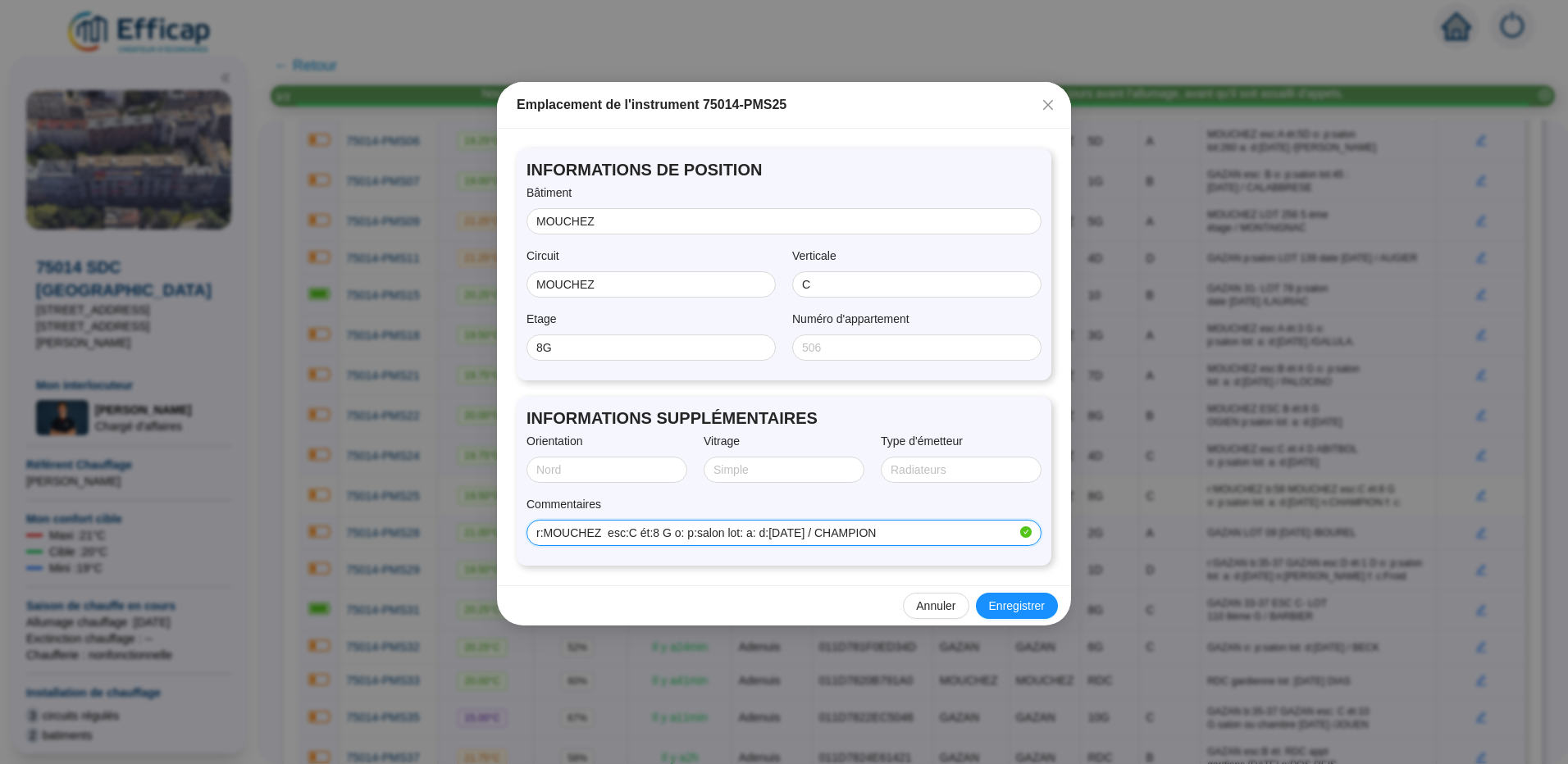
click at [545, 414] on input "r:MOUCHEZ esc:C ét:8 G o: p:salon lot: a: d:[DATE] / CHAMPION" at bounding box center [776, 533] width 480 height 18
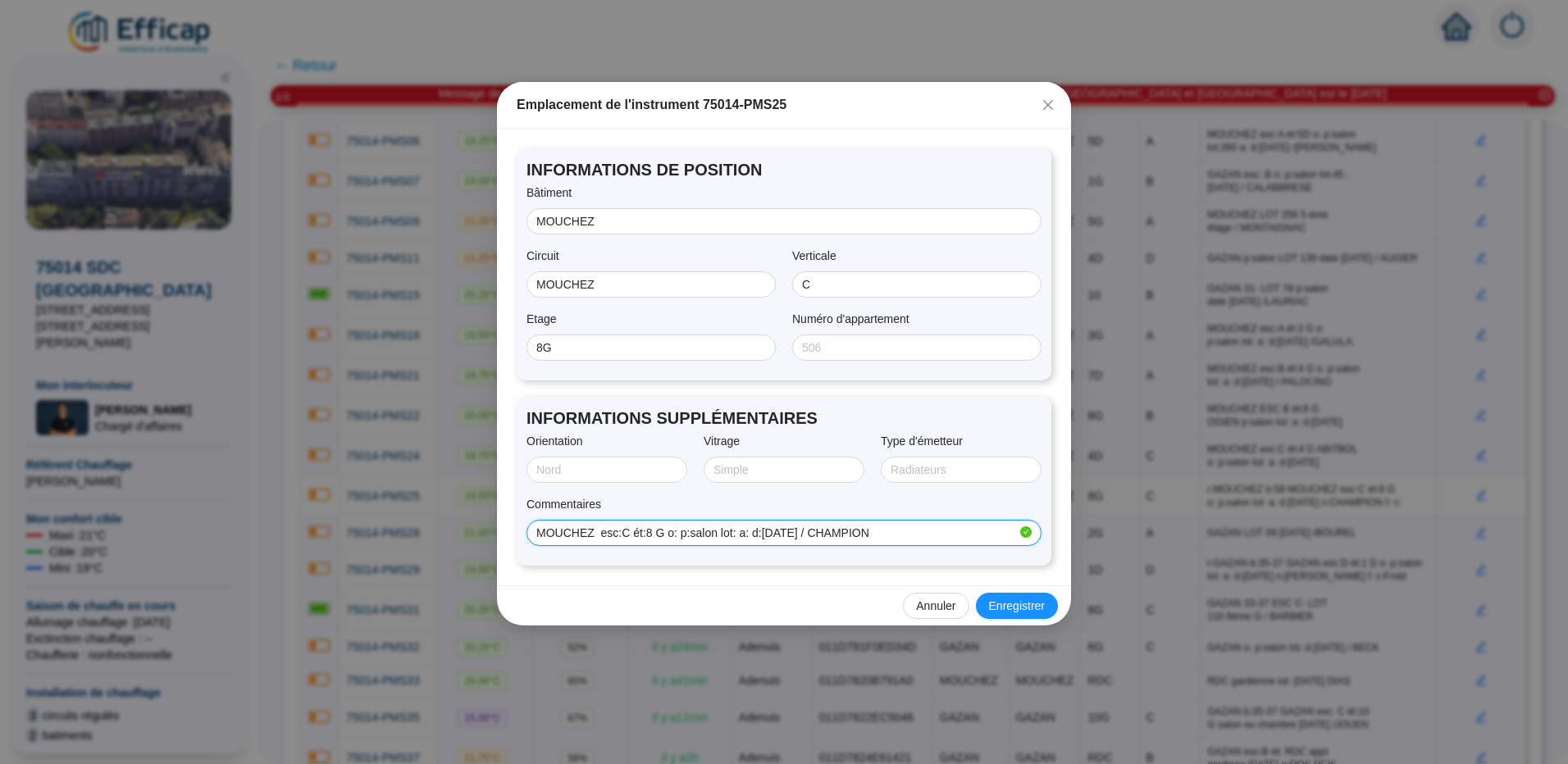
click at [711, 414] on input "MOUCHEZ esc:C ét:8 G o: p:salon lot: a: d:[DATE] / CHAMPION" at bounding box center [776, 533] width 480 height 18
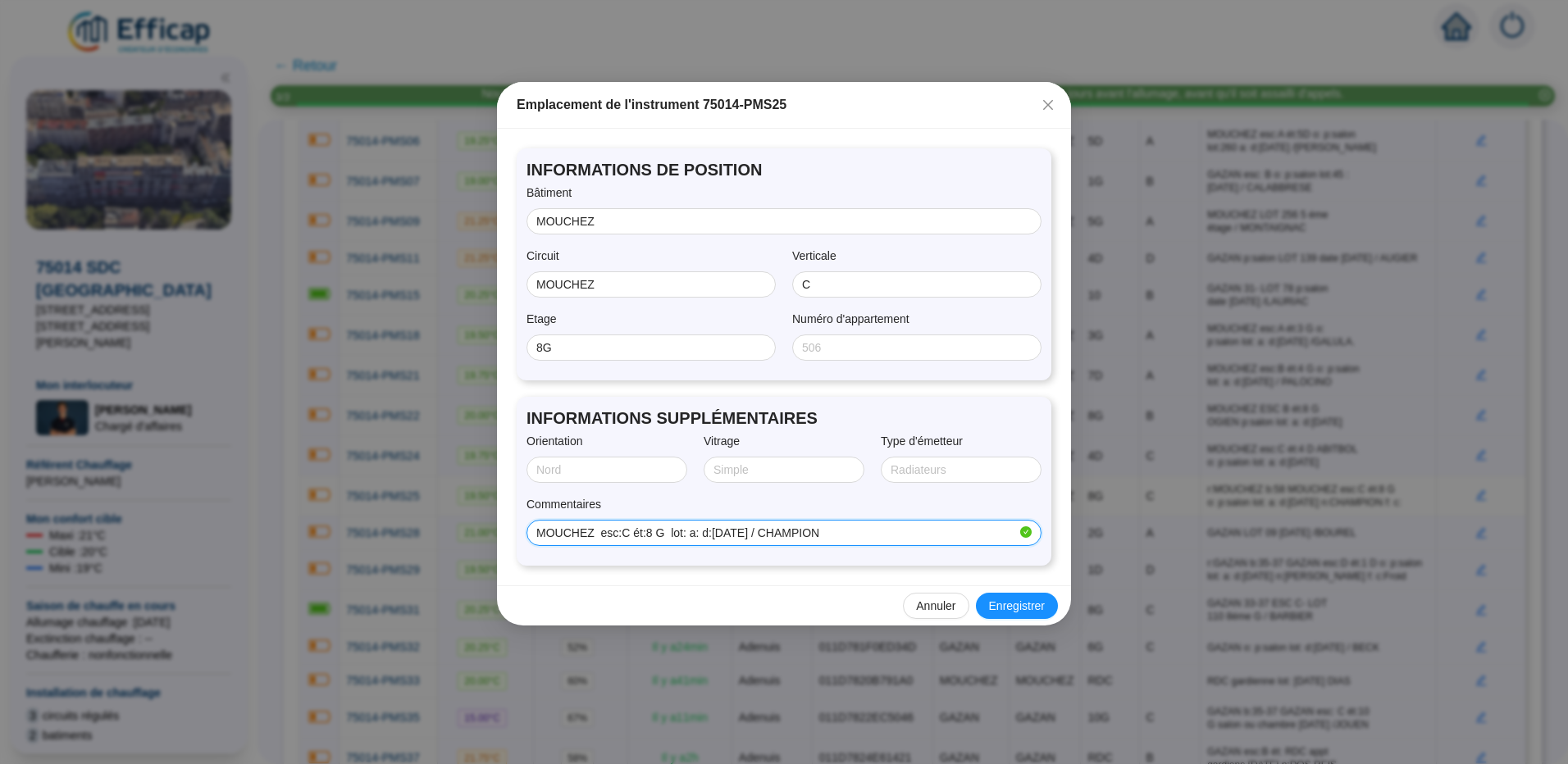
click at [620, 414] on input "MOUCHEZ esc:C ét:8 G lot: a: d:[DATE] / CHAMPION" at bounding box center [776, 533] width 480 height 18
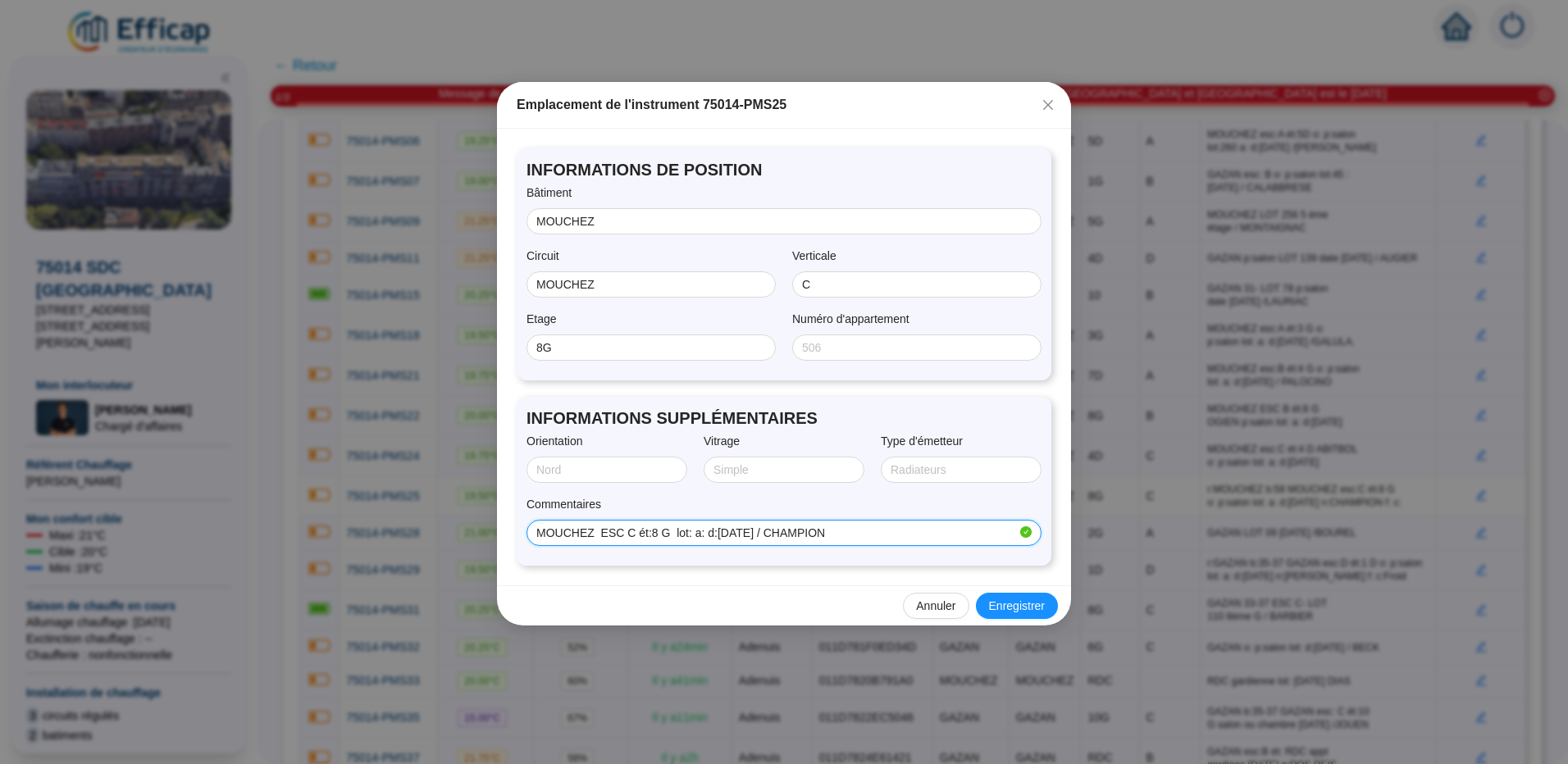
click at [706, 414] on input "MOUCHEZ ESC C ét:8 G lot: a: d:[DATE] / CHAMPION" at bounding box center [776, 533] width 480 height 18
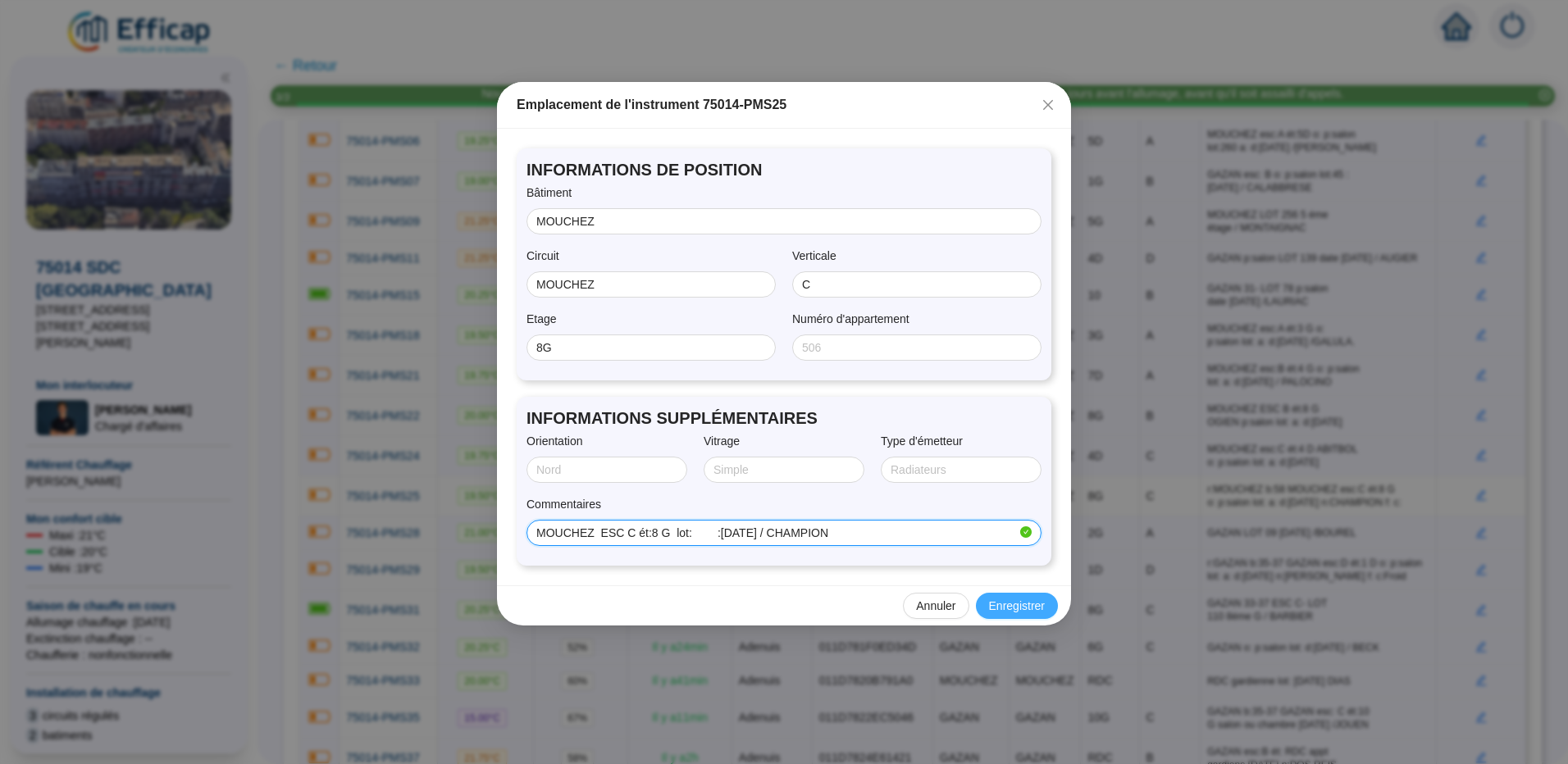
type input "MOUCHEZ ESC C ét:8 G lot: :[DATE] / CHAMPION"
click at [982, 414] on span "Enregistrer" at bounding box center [1017, 607] width 56 height 18
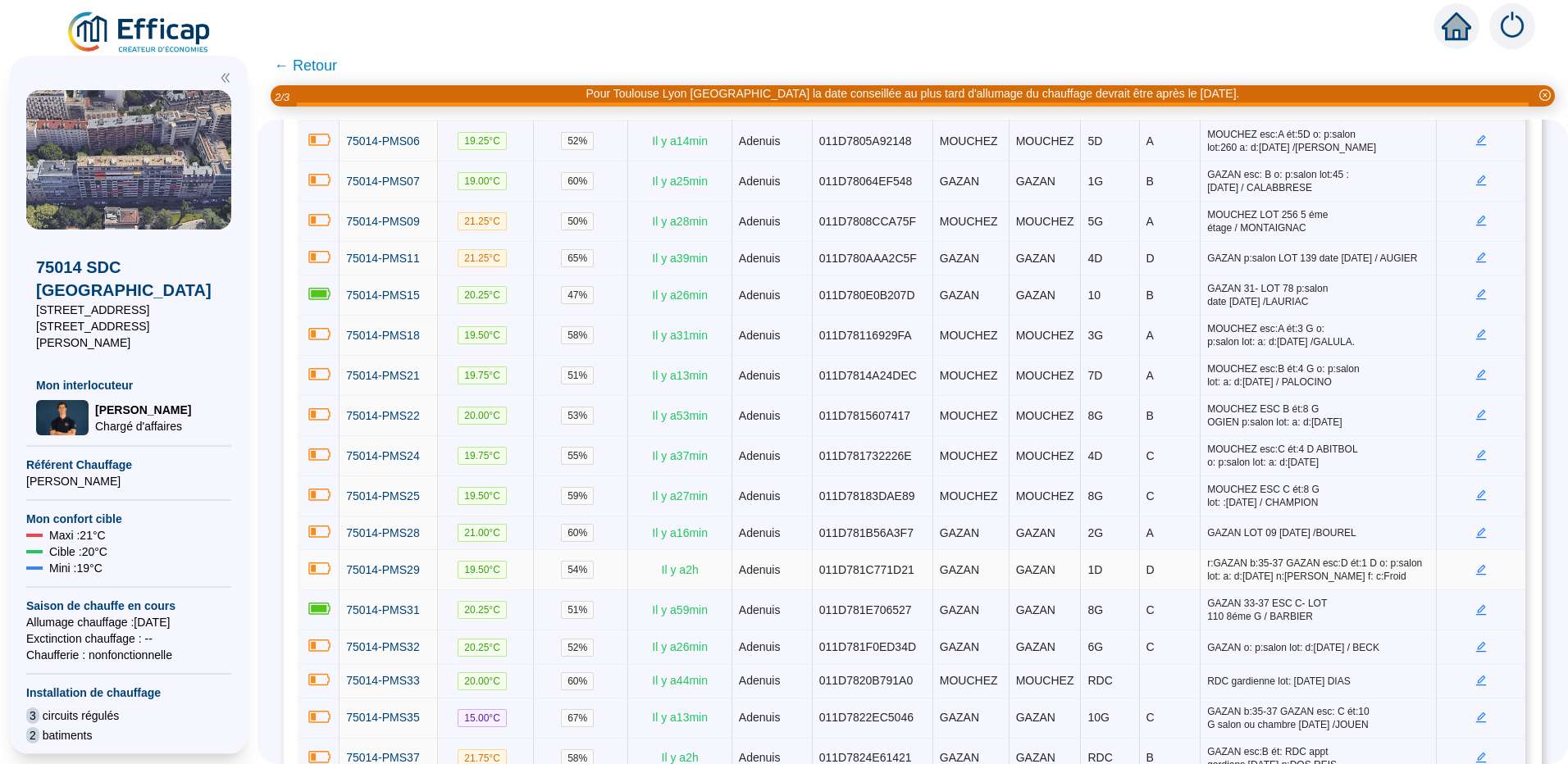
click at [982, 414] on icon "edit" at bounding box center [1482, 570] width 12 height 12
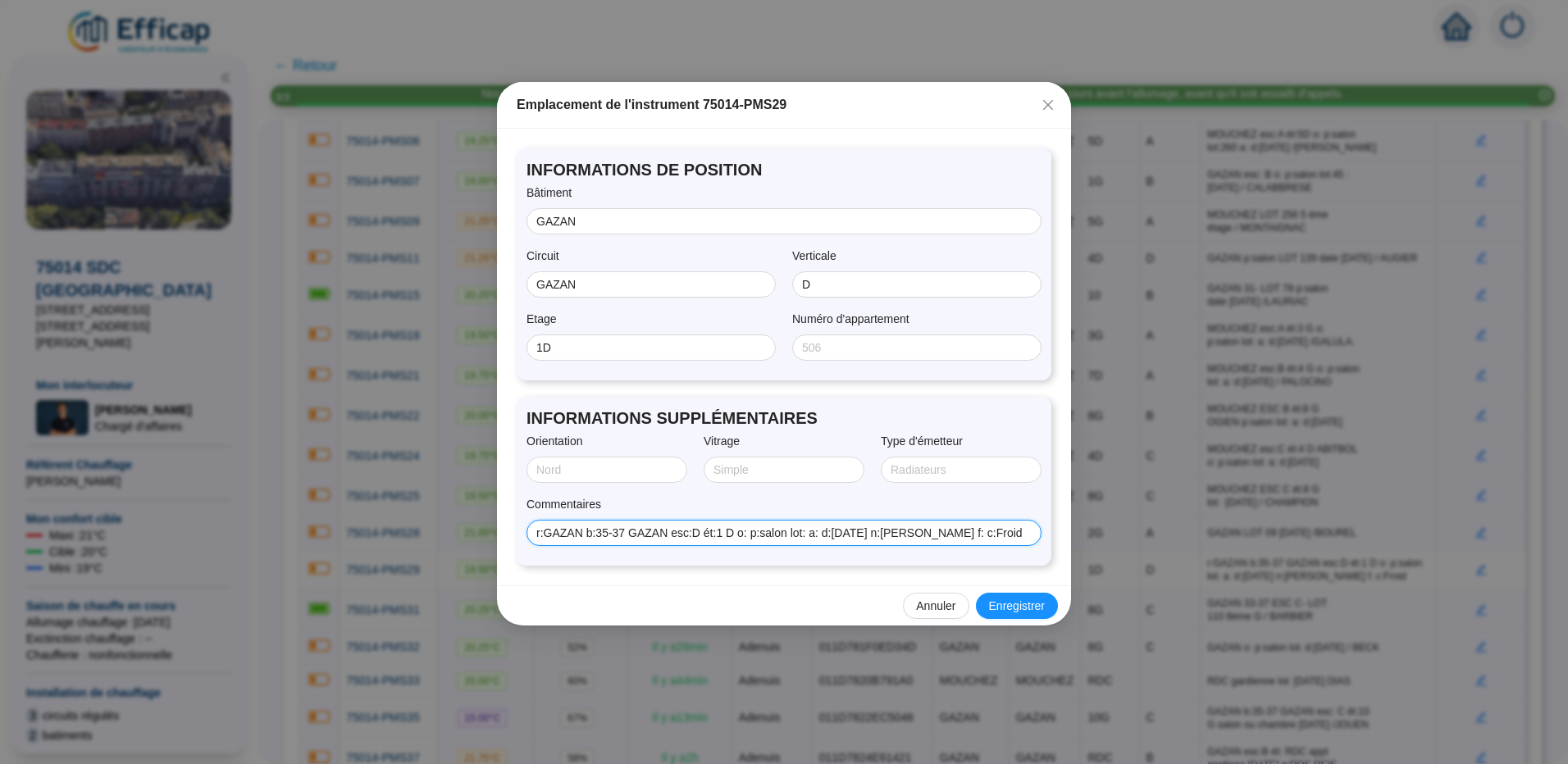
click at [666, 414] on input "r:GAZAN b:35-37 GAZAN esc:D ét:1 D o: p:salon lot: a: d:[DATE] n:[PERSON_NAME] …" at bounding box center [782, 533] width 492 height 18
click at [546, 414] on input "r:GAZAN esc:D ét:1 D o: p:salon lot: a: d:[DATE] n:[PERSON_NAME] f: c:Froid" at bounding box center [776, 533] width 480 height 18
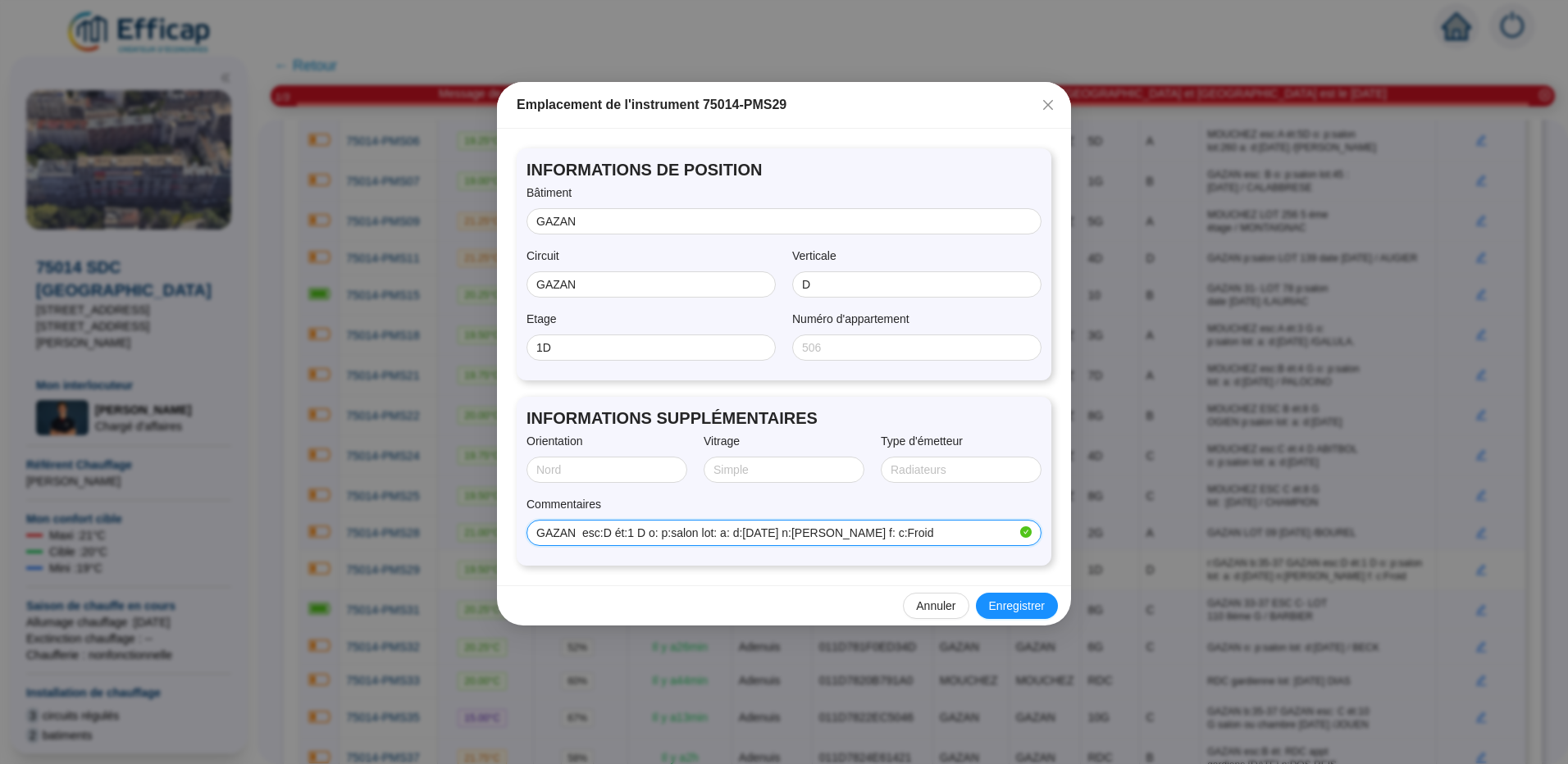
click at [605, 414] on input "GAZAN esc:D ét:1 D o: p:salon lot: a: d:[DATE] n:[PERSON_NAME] f: c:Froid" at bounding box center [776, 533] width 480 height 18
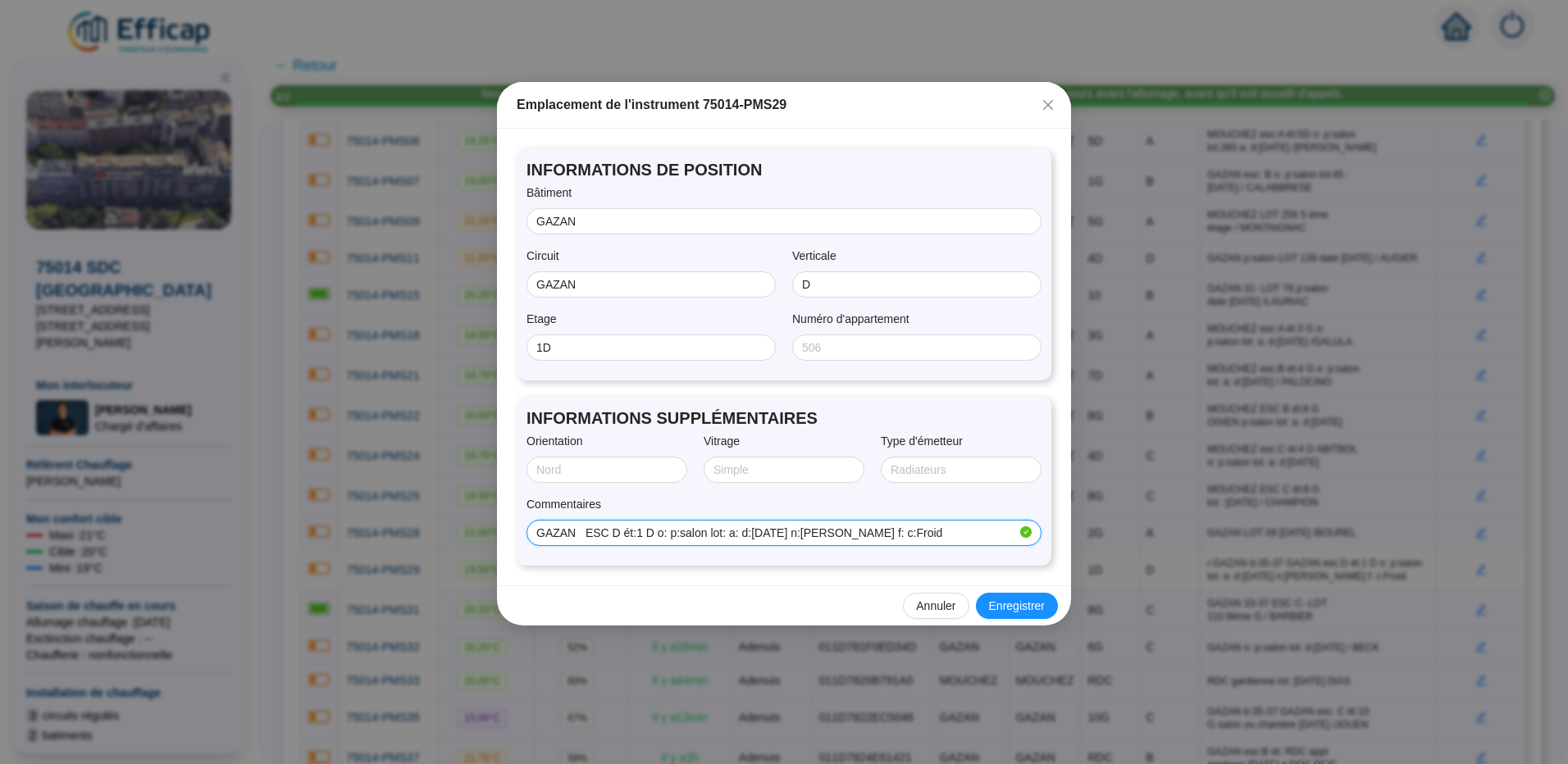
click at [817, 414] on input "GAZAN ESC D ét:1 D o: p:salon lot: a: d:[DATE] n:[PERSON_NAME] f: c:Froid" at bounding box center [776, 533] width 480 height 18
click at [816, 414] on input "GAZAN ESC D ét:1 D o: p:salon lot: a: d:[DATE] n:[PERSON_NAME] f: c:Froid" at bounding box center [776, 533] width 480 height 18
click at [842, 414] on div "INFORMATIONS SUPPLÉMENTAIRES Orientation Vitrage Type d'émetteur Commentaires G…" at bounding box center [784, 481] width 534 height 169
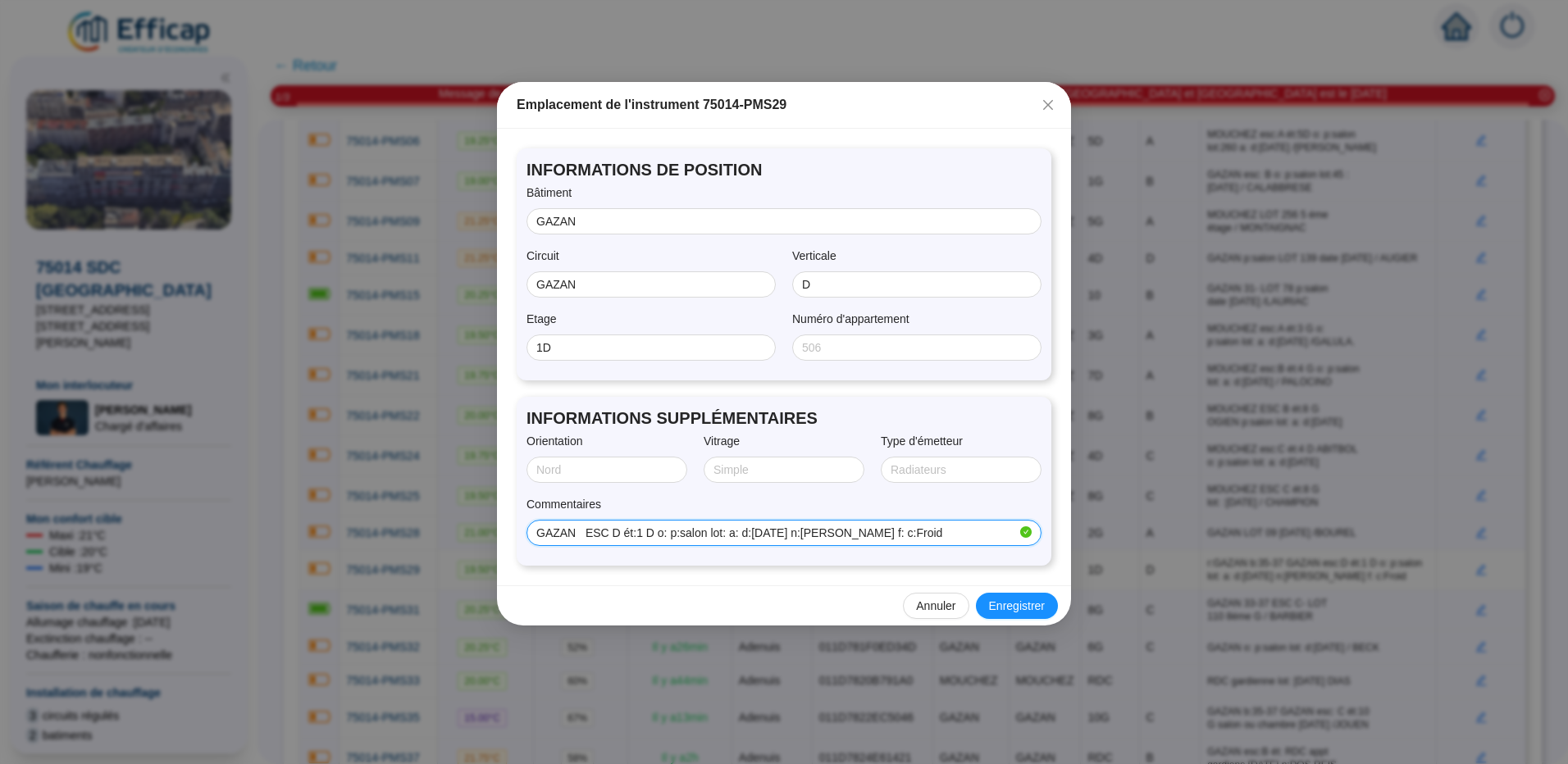
click at [816, 414] on input "GAZAN ESC D ét:1 D o: p:salon lot: a: d:[DATE] n:[PERSON_NAME] f: c:Froid" at bounding box center [776, 533] width 480 height 18
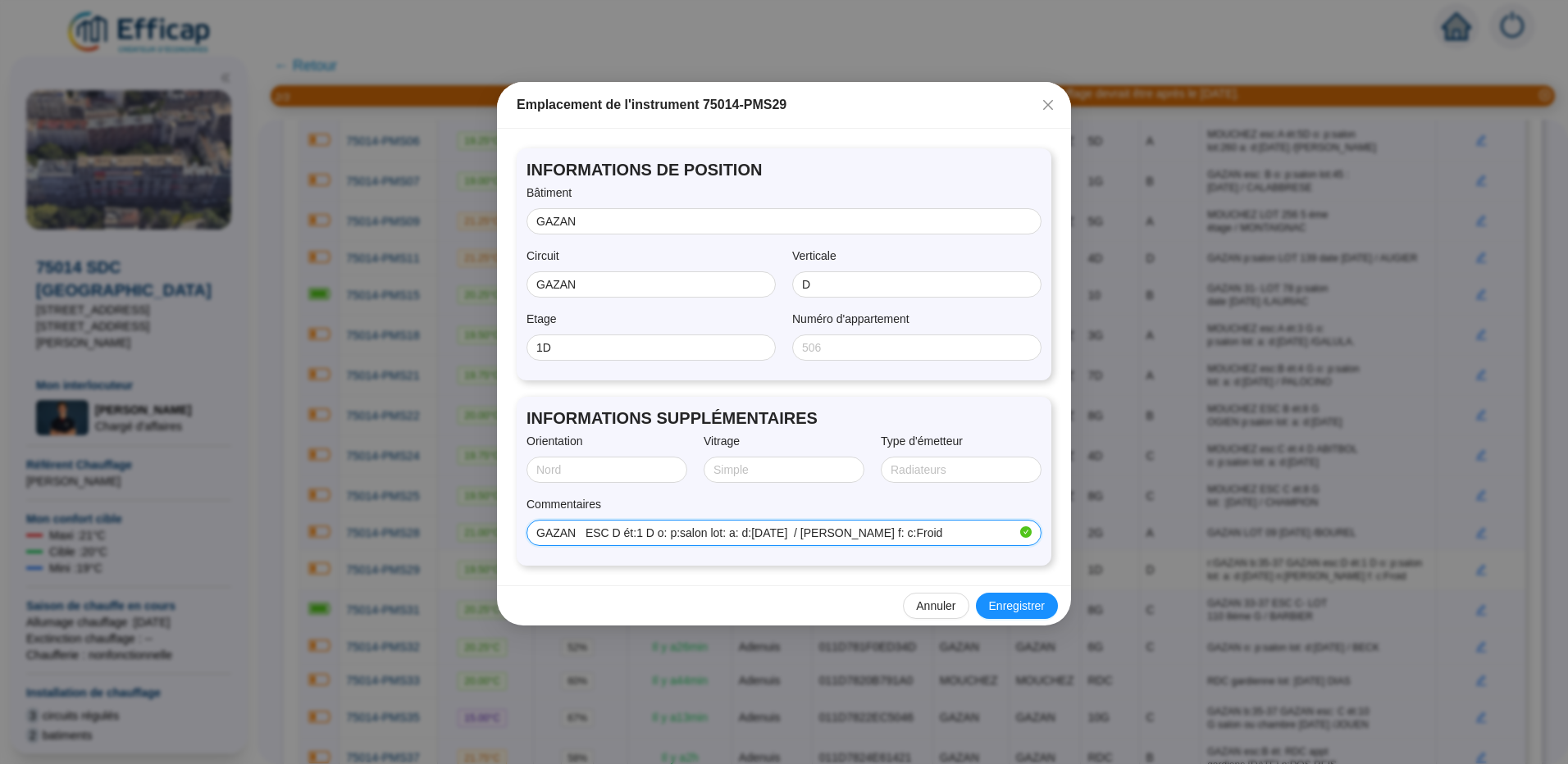
click at [907, 414] on input "GAZAN ESC D ét:1 D o: p:salon lot: a: d:[DATE] / [PERSON_NAME] f: c:Froid" at bounding box center [776, 533] width 480 height 18
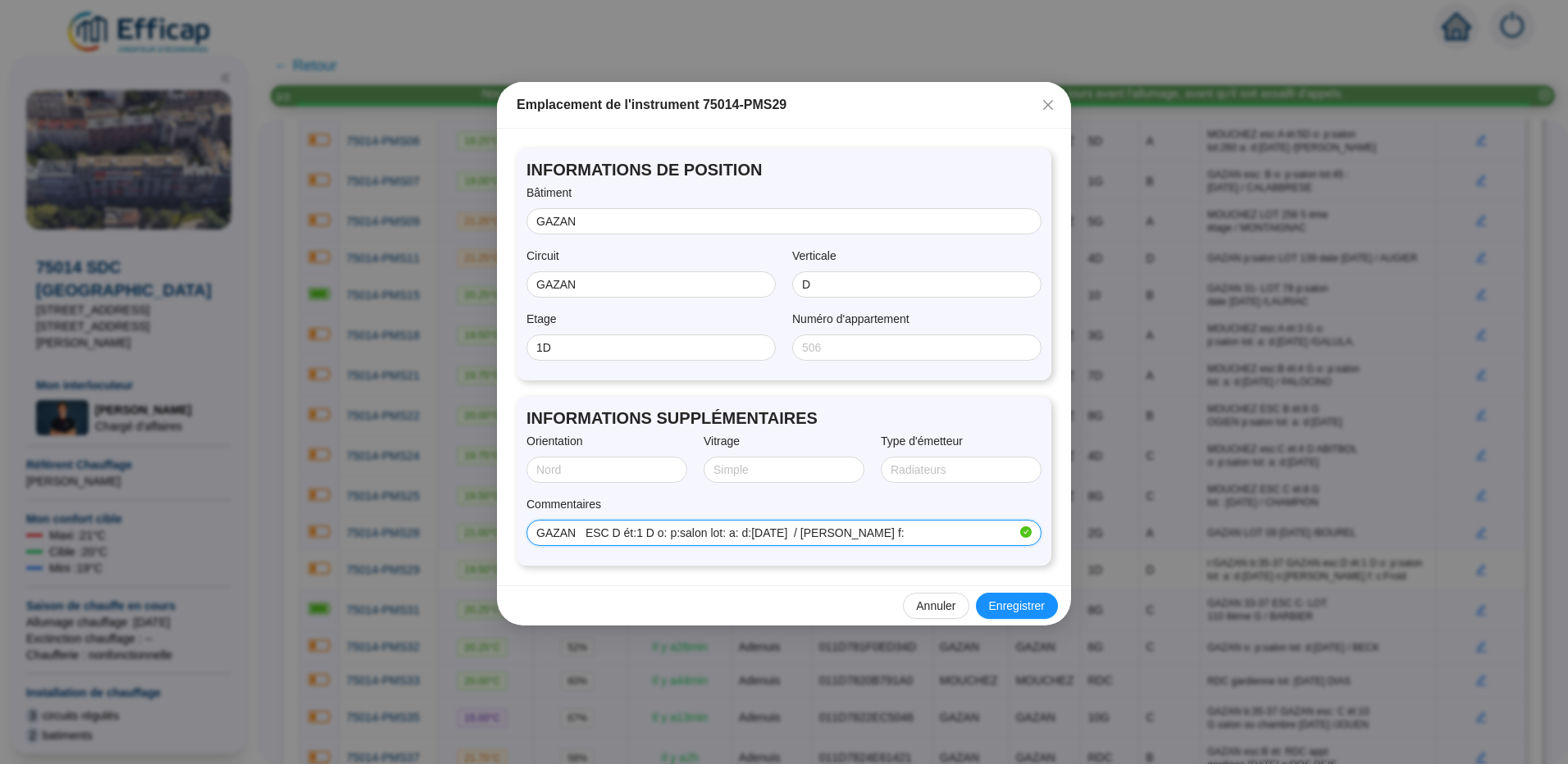
click at [745, 414] on input "GAZAN ESC D ét:1 D o: p:salon lot: a: d:[DATE] / [PERSON_NAME] f:" at bounding box center [776, 533] width 480 height 18
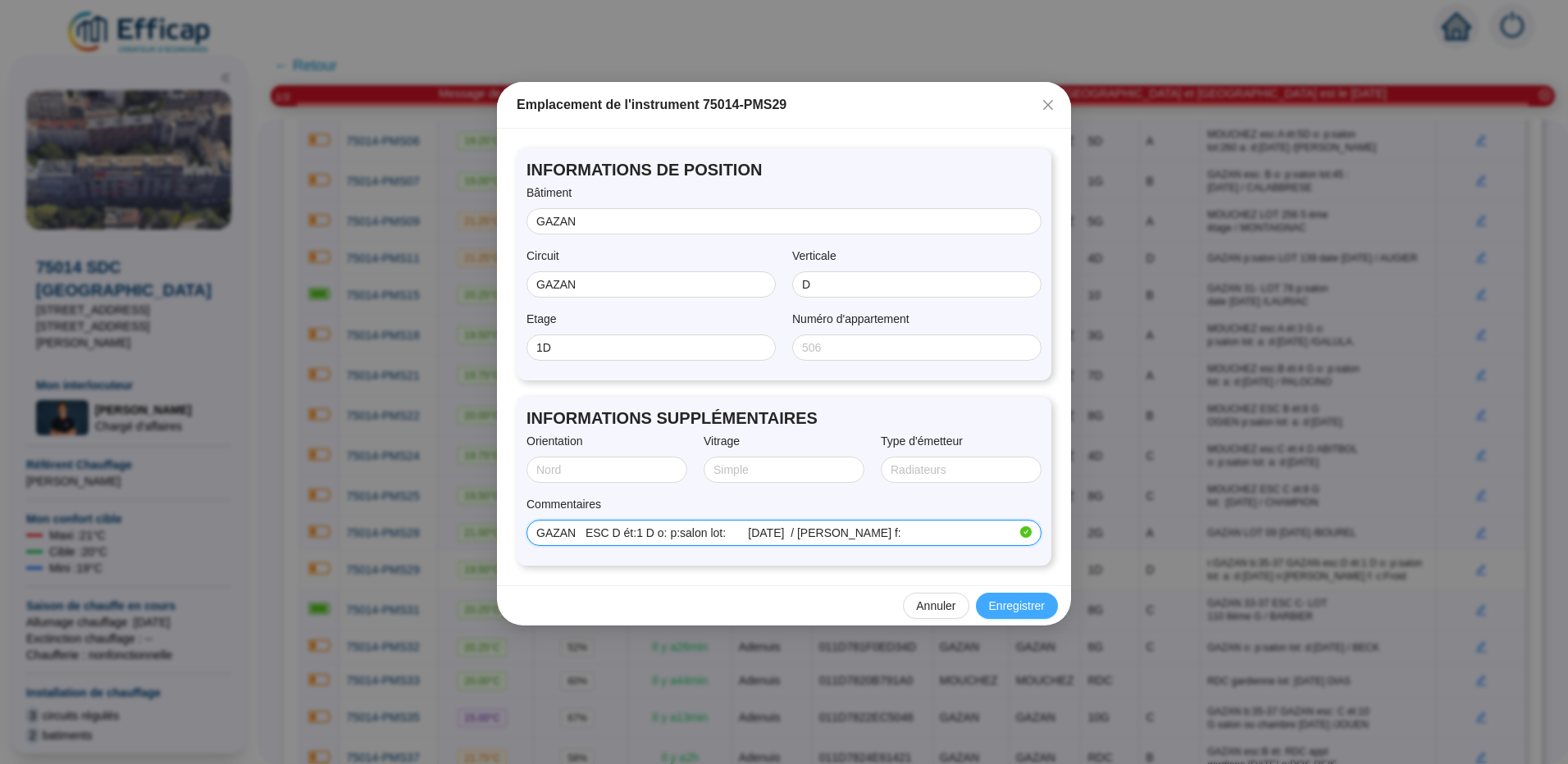
type input "GAZAN ESC D ét:1 D o: p:salon lot: [DATE] / [PERSON_NAME] f:"
click at [982, 414] on span "Enregistrer" at bounding box center [1017, 607] width 56 height 18
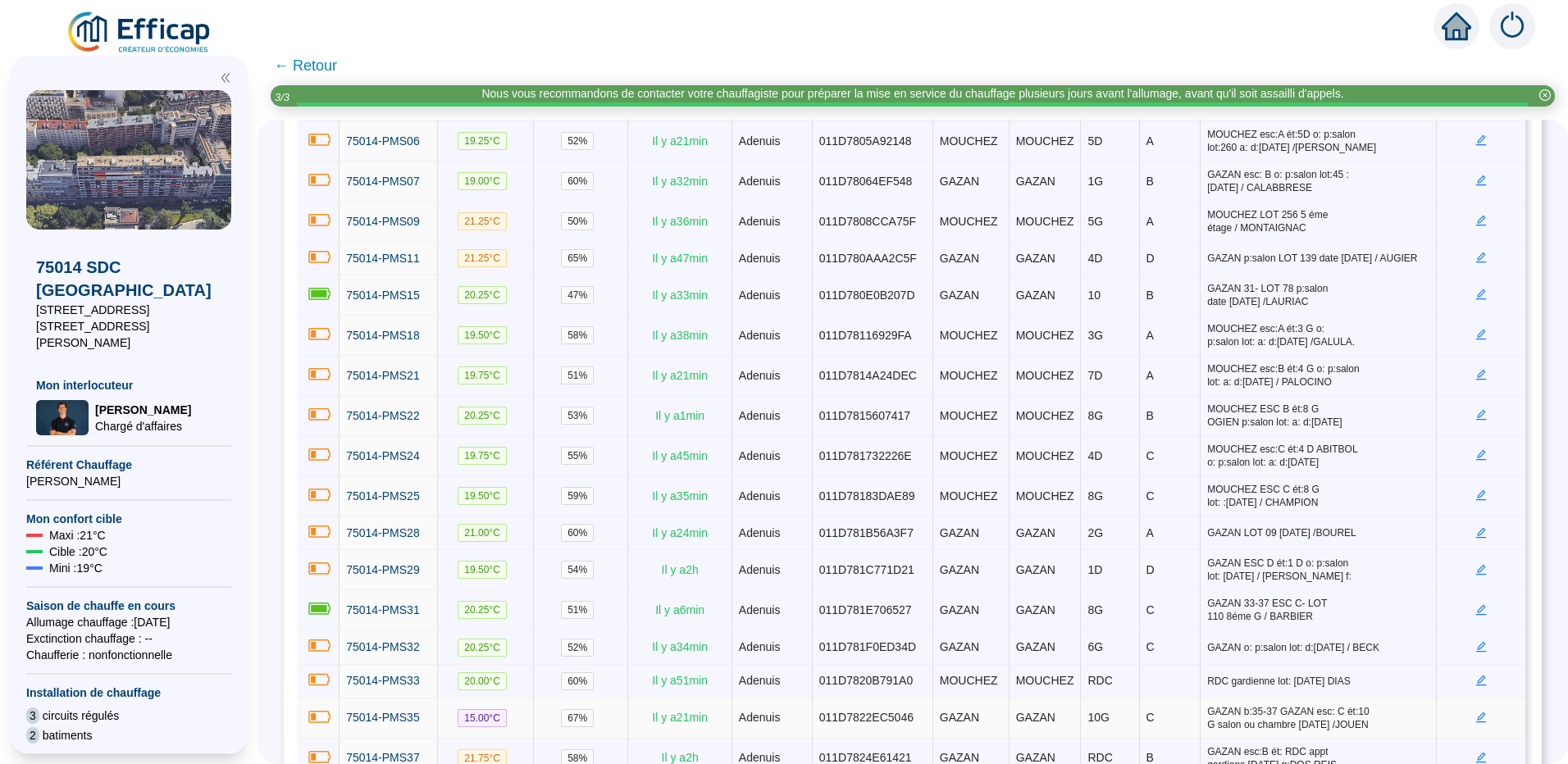
click at [982, 414] on icon "edit" at bounding box center [1482, 718] width 12 height 12
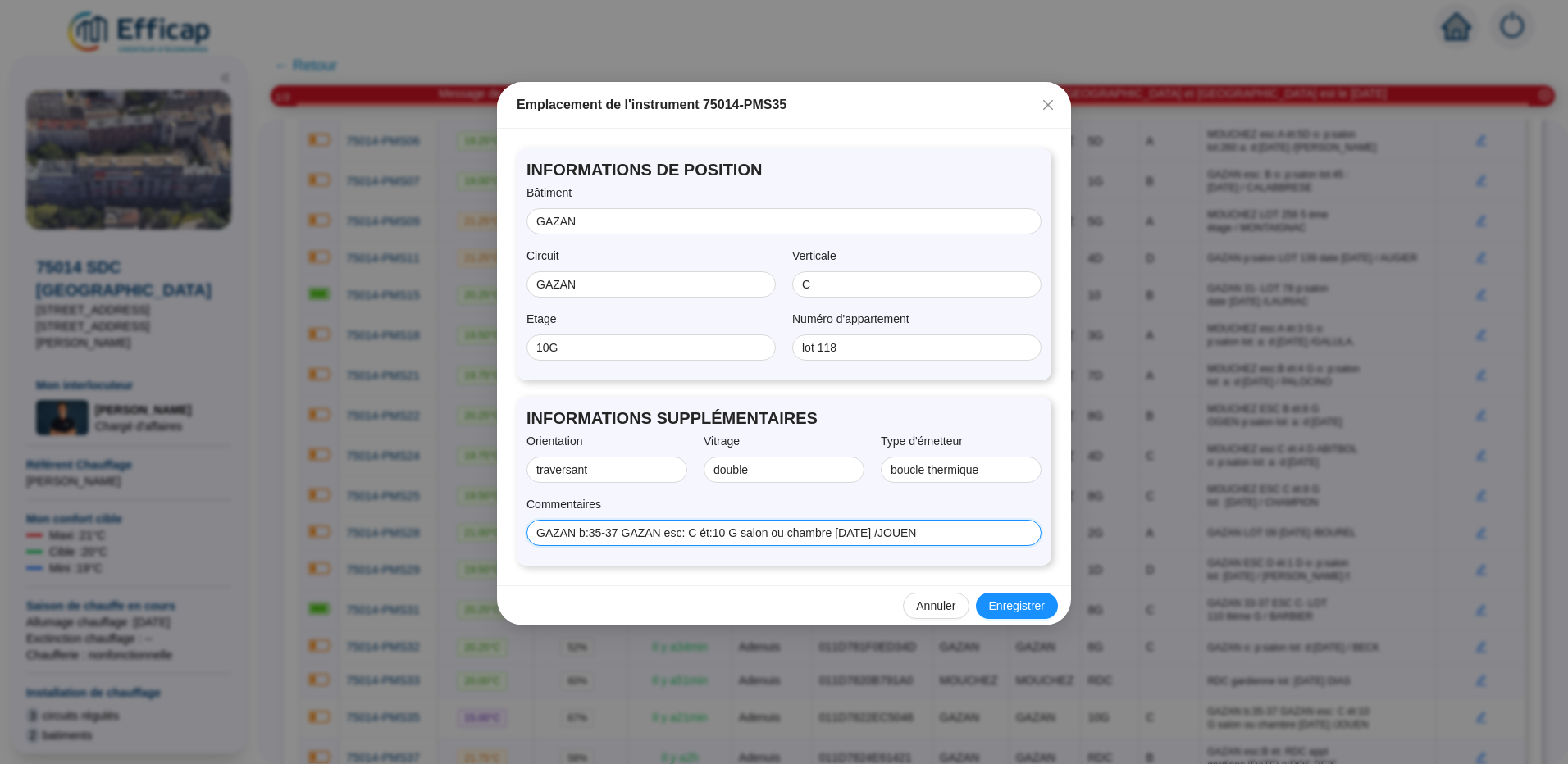
click at [622, 414] on input "GAZAN b:35-37 GAZAN esc: C ét:10 G salon ou chambre [DATE] /JOUEN" at bounding box center [782, 533] width 492 height 18
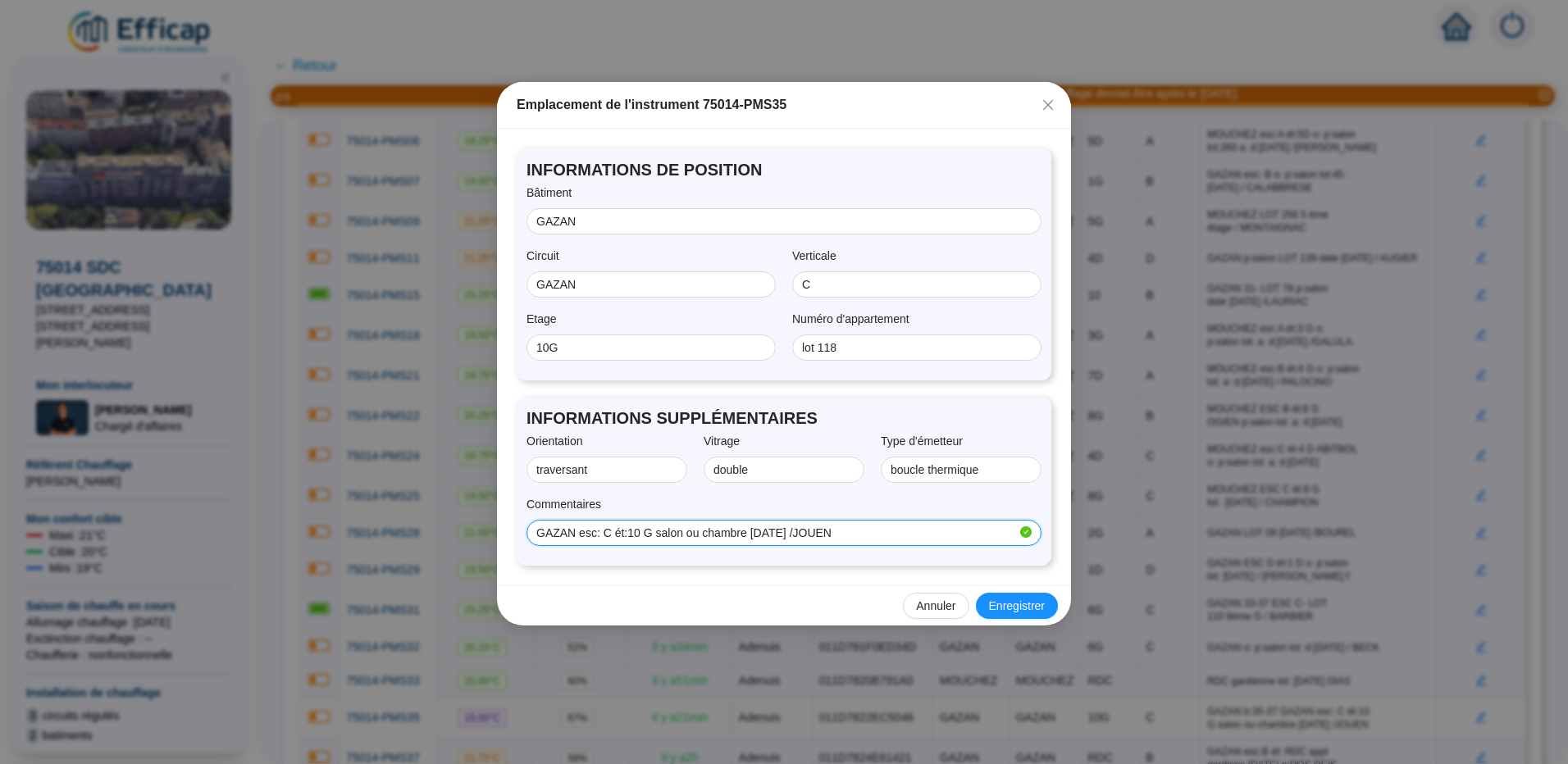
click at [597, 414] on input "GAZAN esc: C ét:10 G salon ou chambre [DATE] /JOUEN" at bounding box center [776, 533] width 480 height 18
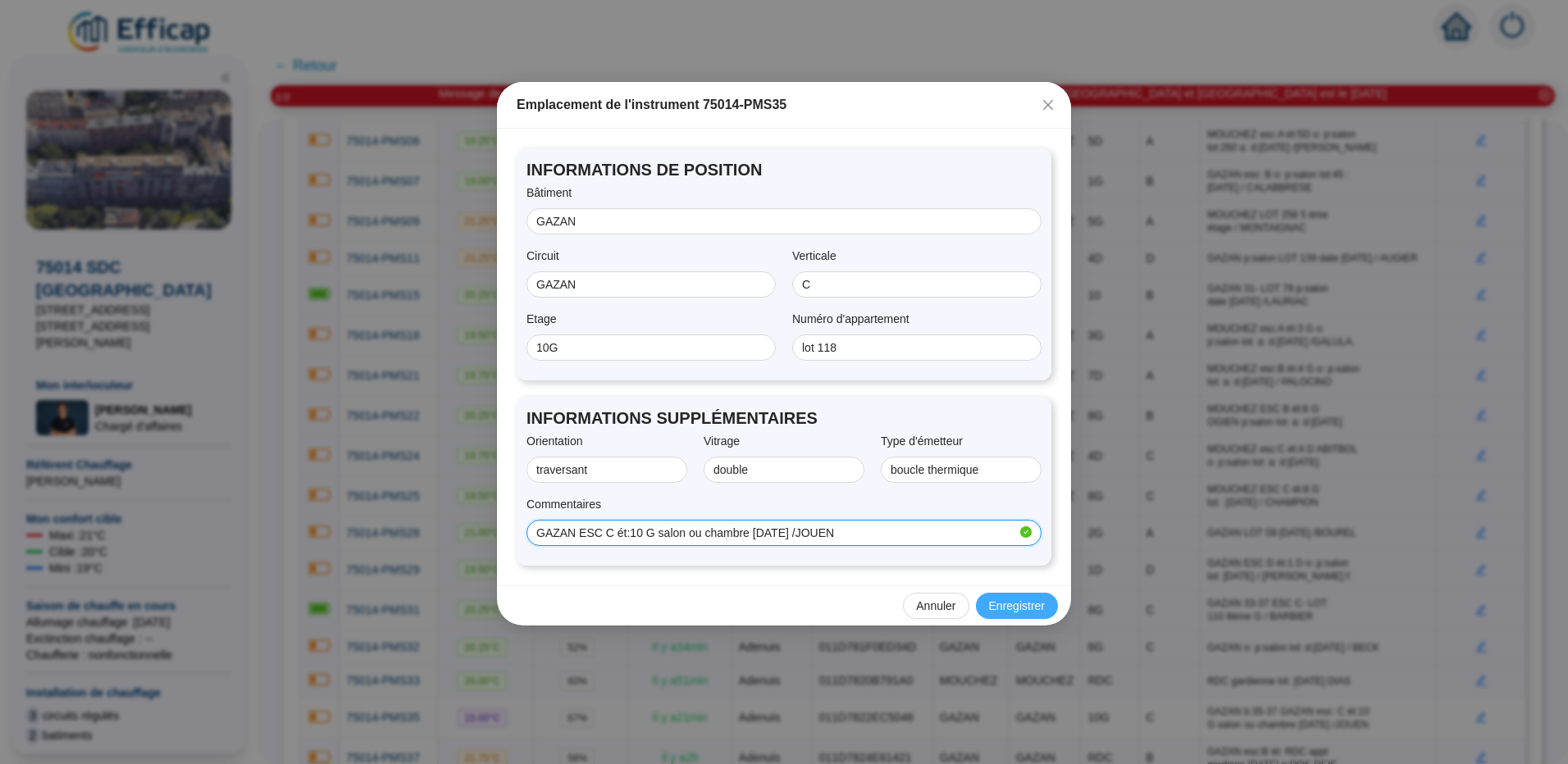
type input "GAZAN ESC C ét:10 G salon ou chambre [DATE] /JOUEN"
click at [982, 414] on span "Enregistrer" at bounding box center [1017, 607] width 56 height 18
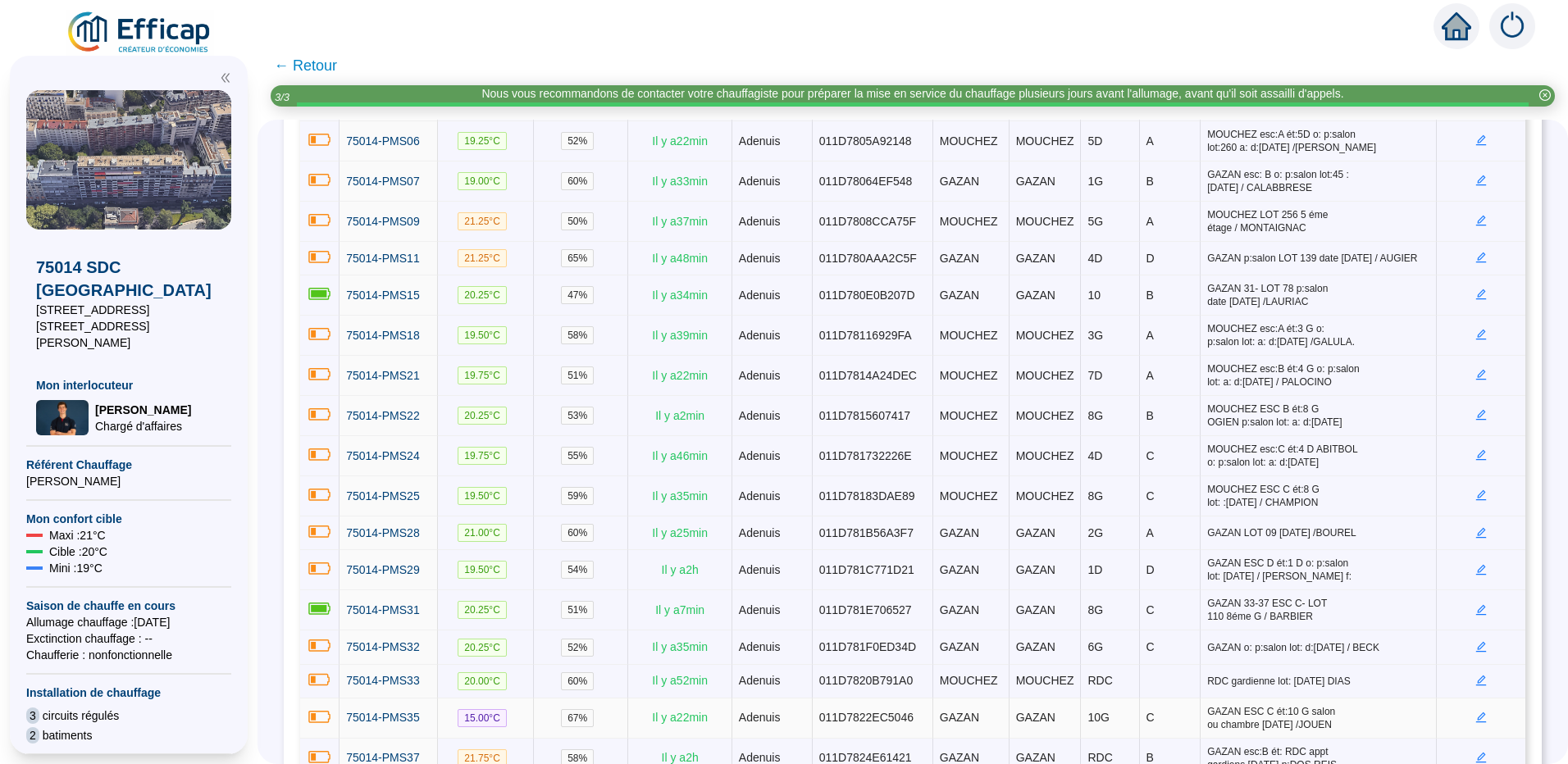
scroll to position [458, 0]
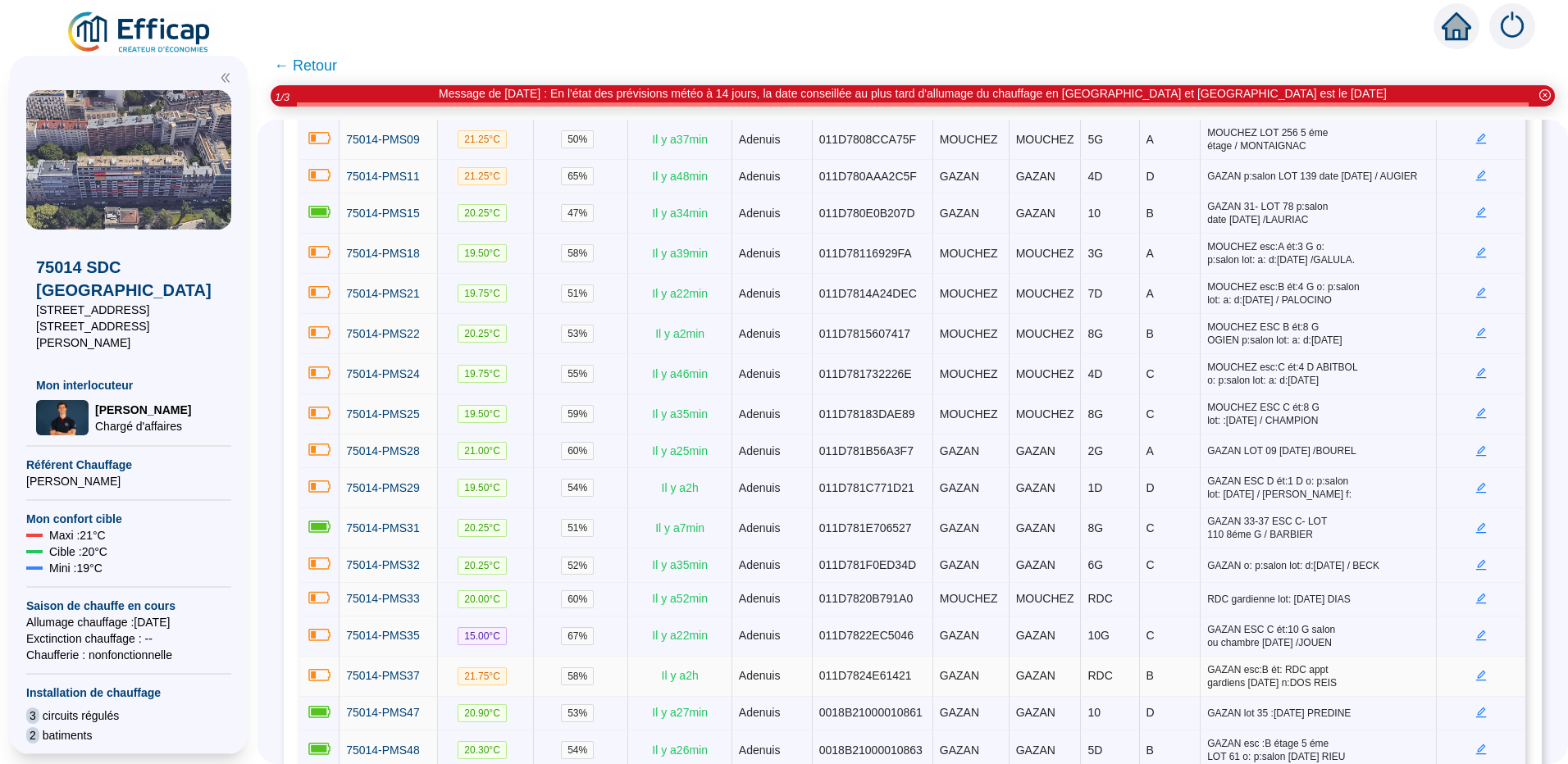
click at [982, 414] on icon "edit" at bounding box center [1482, 676] width 11 height 11
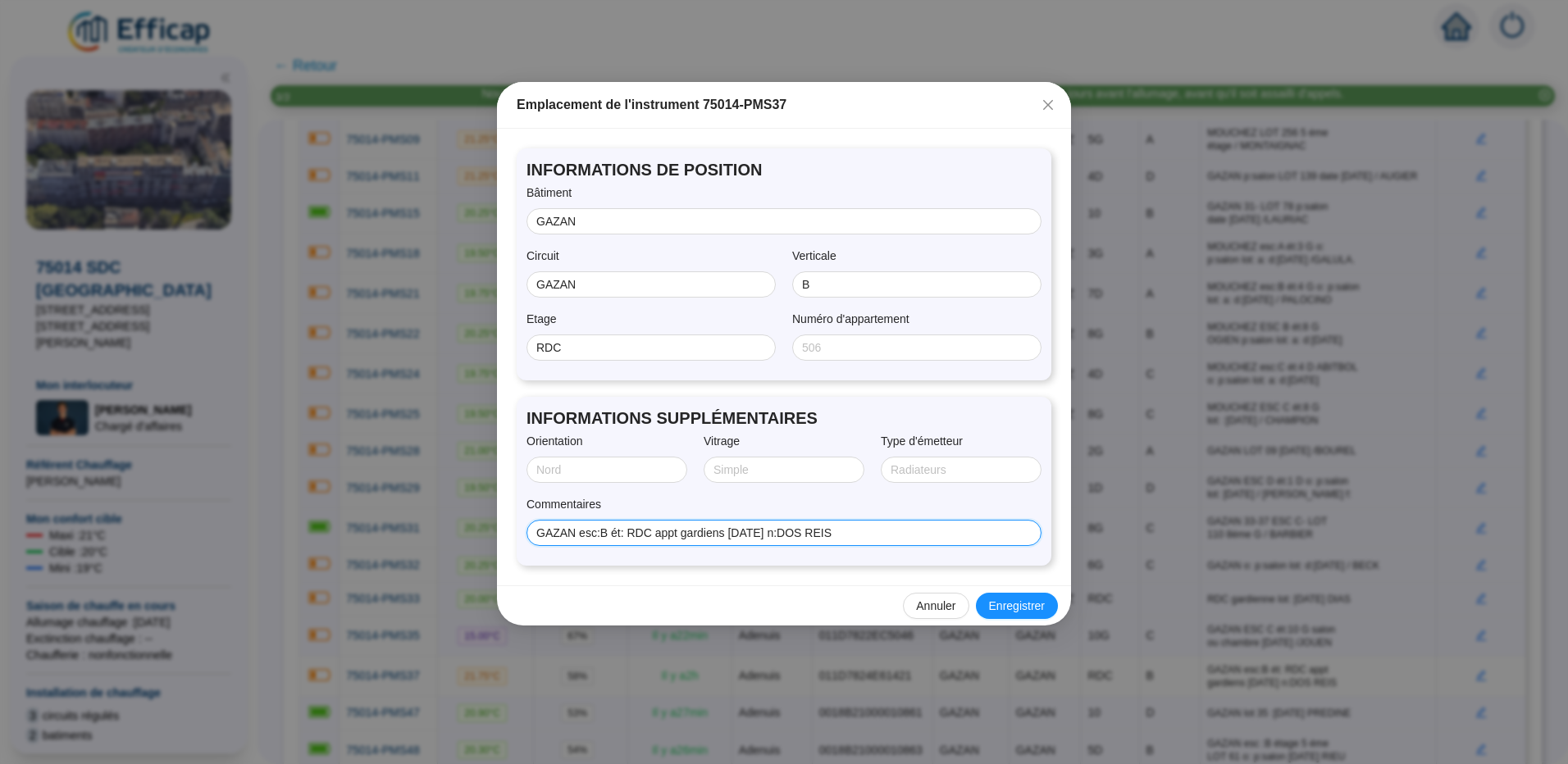
click at [599, 414] on input "GAZAN esc:B ét: RDC appt gardiens [DATE] n:DOS REIS" at bounding box center [782, 533] width 492 height 18
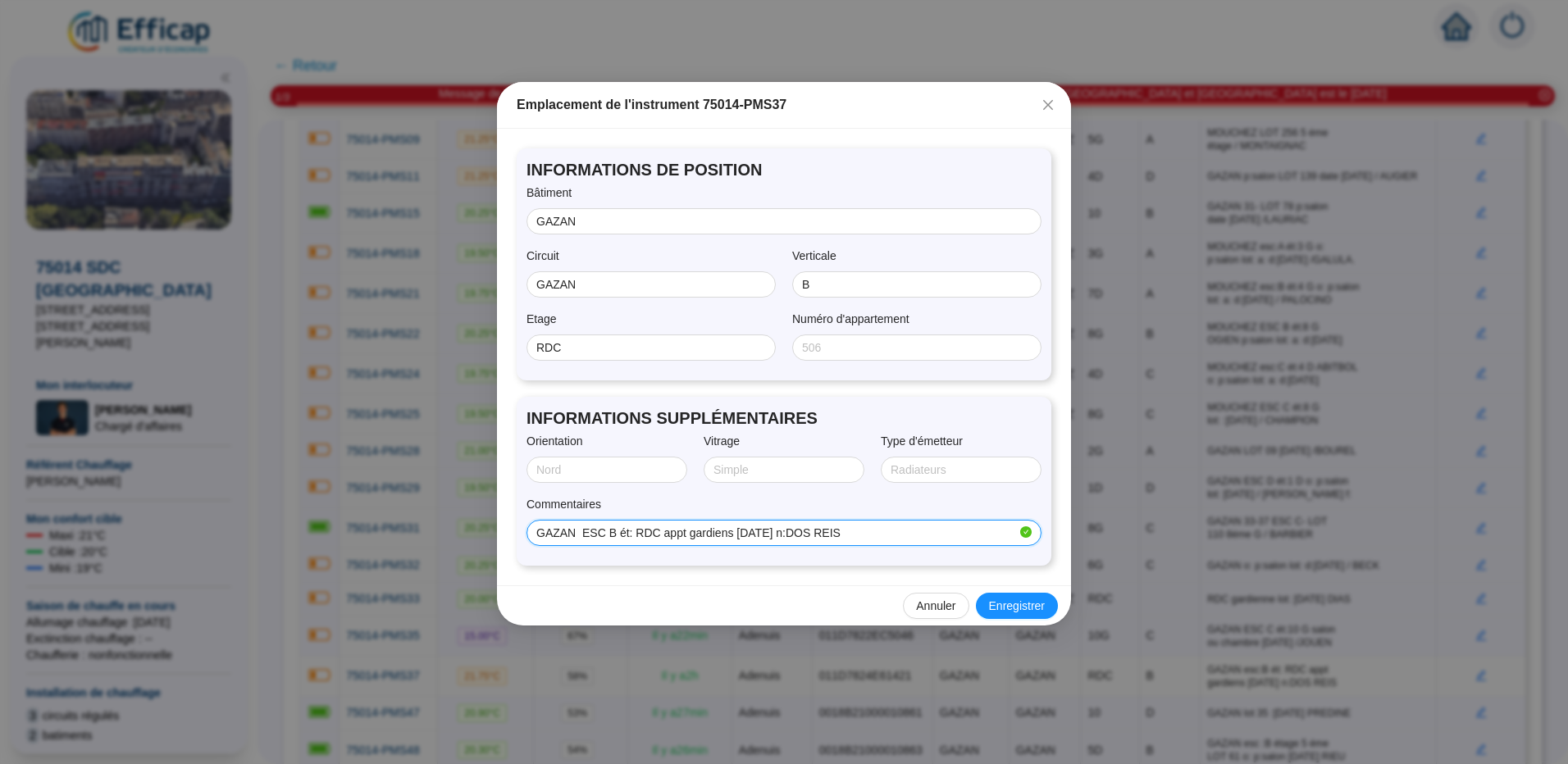
click at [628, 414] on input "GAZAN ESC B ét: RDC appt gardiens [DATE] n:DOS REIS" at bounding box center [776, 533] width 480 height 18
click at [782, 414] on input "GAZAN ESC B RDC appt gardiens [DATE] n:DOS REIS" at bounding box center [776, 533] width 480 height 18
click at [786, 414] on input "GAZAN ESC B RDC appt gardiens [DATE] /:DOS REIS" at bounding box center [776, 533] width 480 height 18
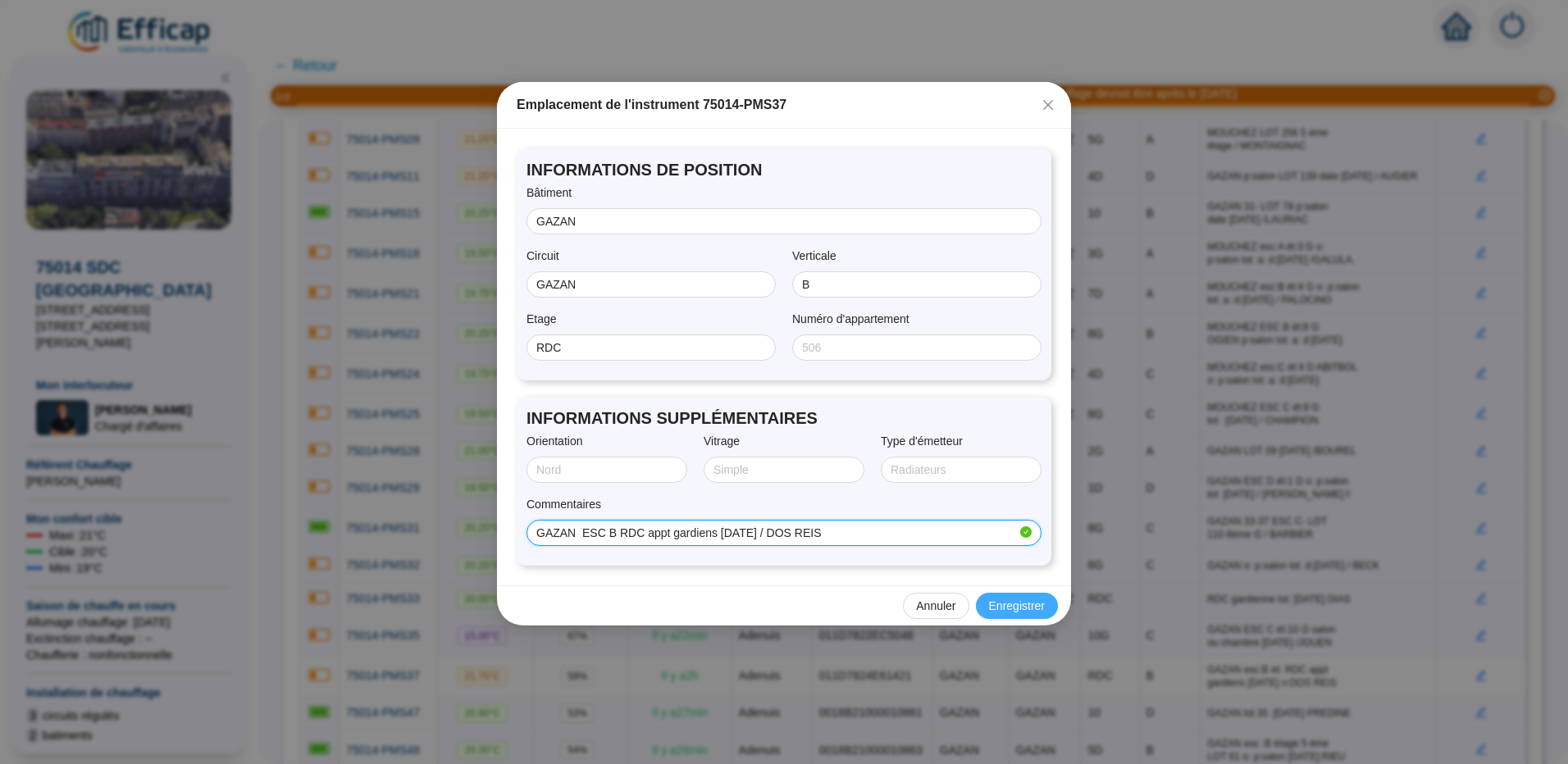
type input "GAZAN ESC B RDC appt gardiens [DATE] / DOS REIS"
click at [982, 414] on span "Enregistrer" at bounding box center [1017, 607] width 56 height 18
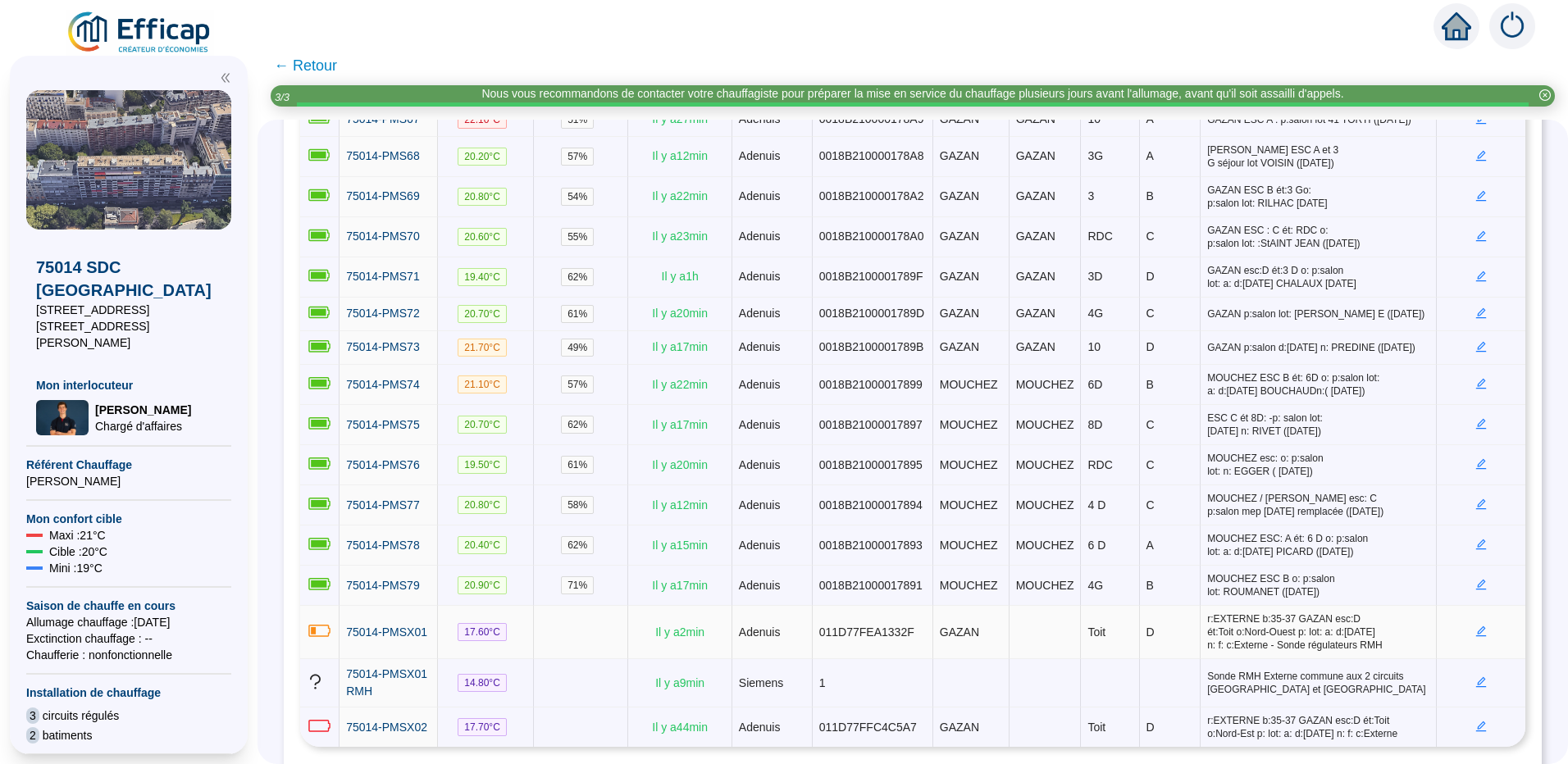
scroll to position [1821, 0]
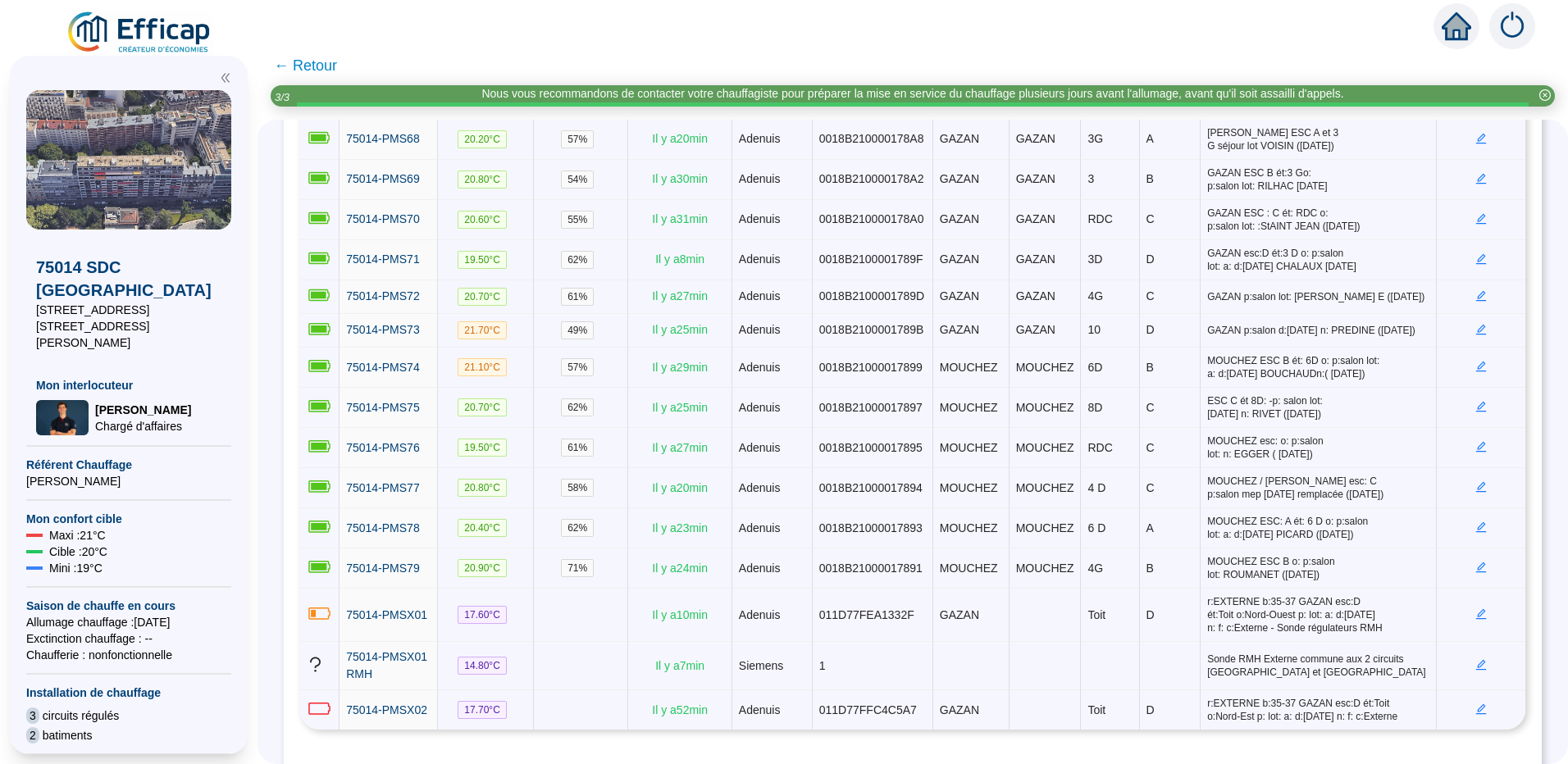
click at [982, 32] on img at bounding box center [1512, 26] width 46 height 46
